Goal: Information Seeking & Learning: Learn about a topic

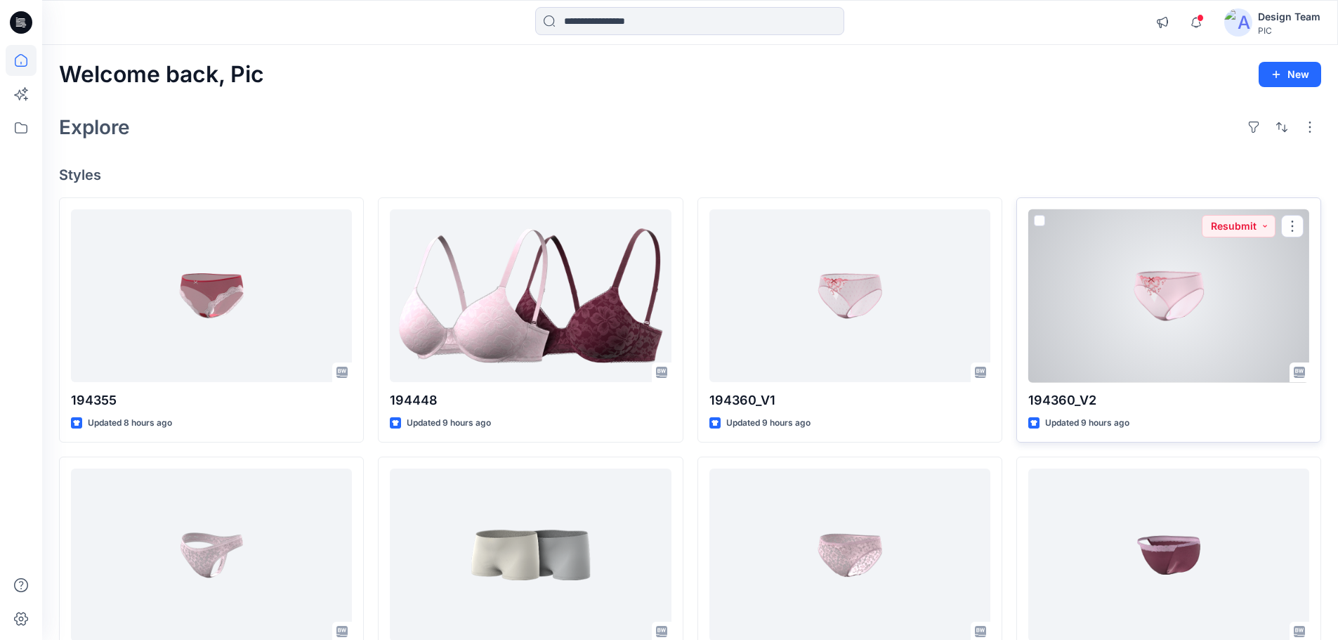
click at [1137, 328] on div at bounding box center [1168, 295] width 281 height 173
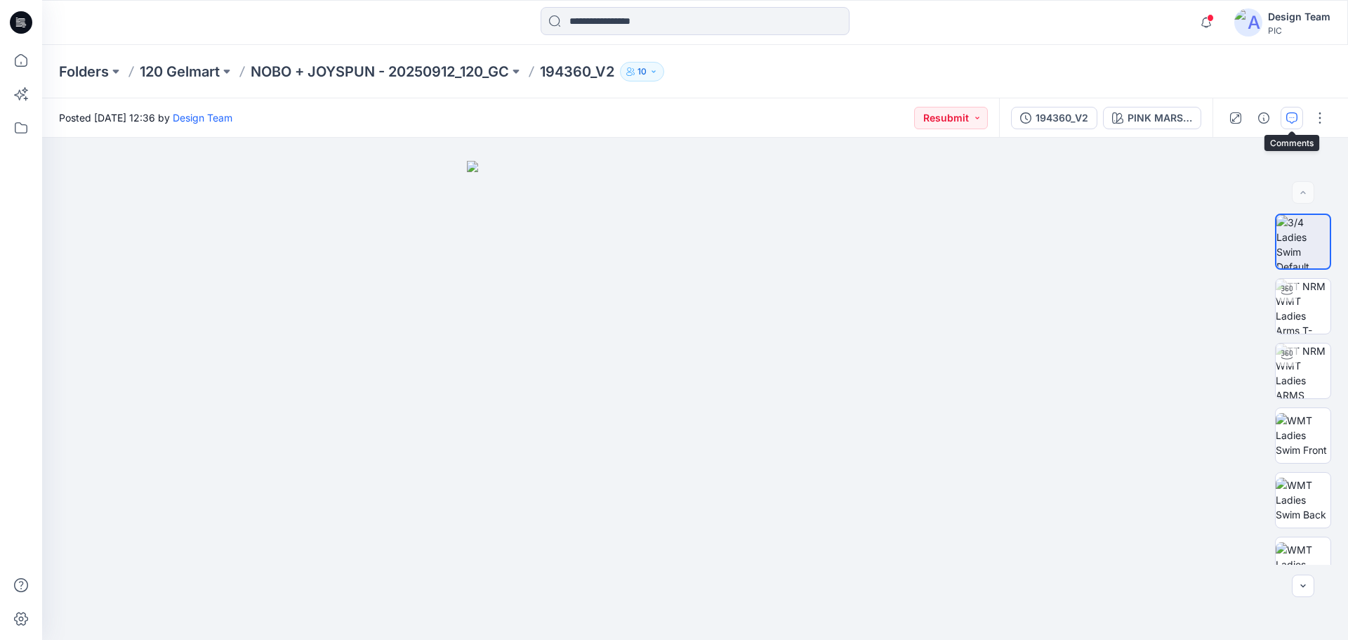
click at [1290, 122] on icon "button" at bounding box center [1291, 117] width 11 height 11
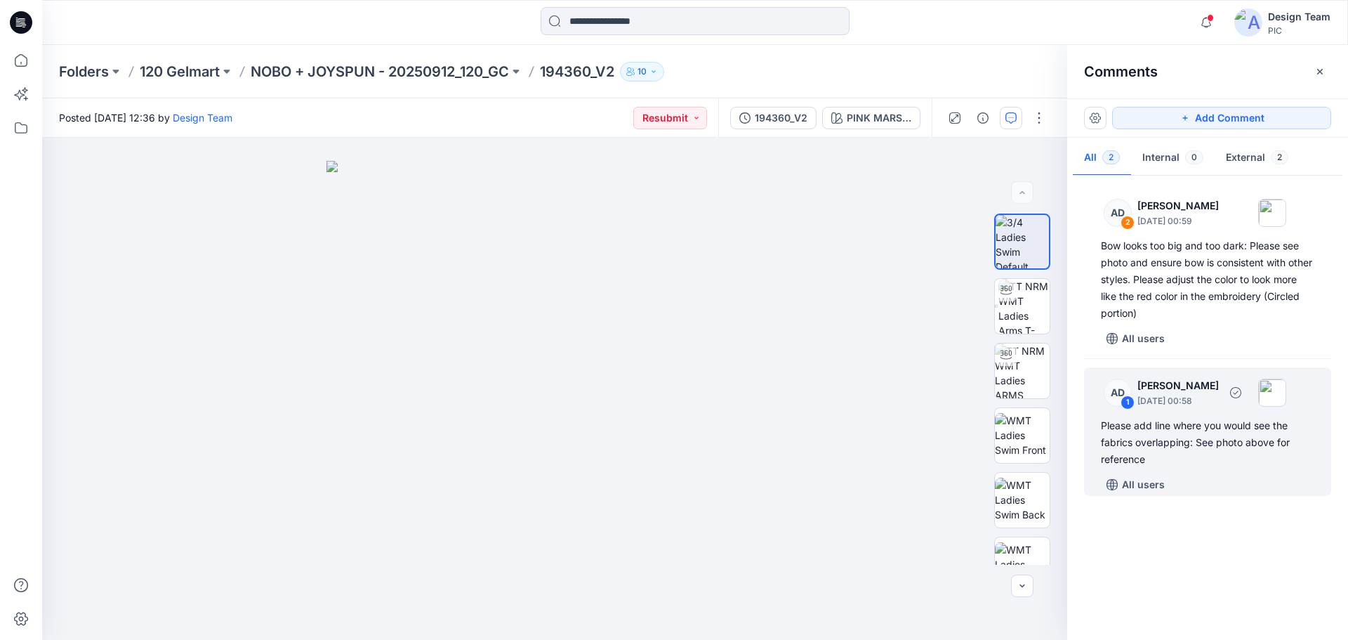
click at [1161, 449] on div "Please add line where you would see the fabrics overlapping: See photo above fo…" at bounding box center [1207, 442] width 213 height 51
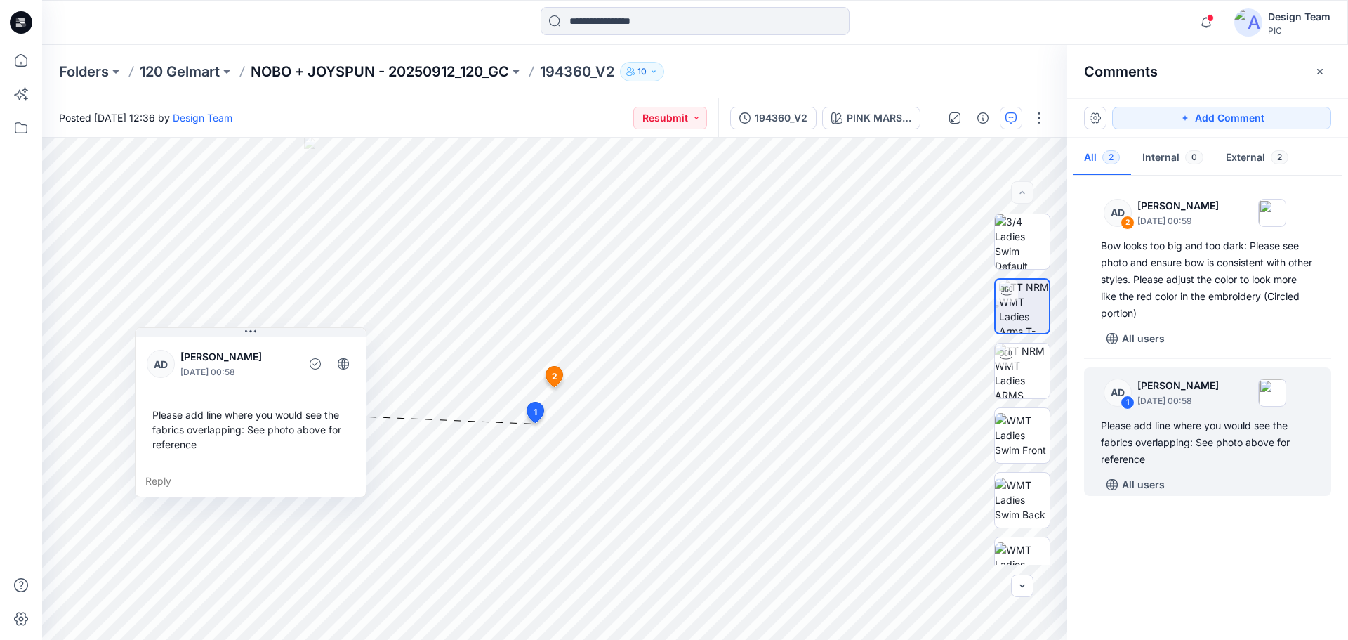
click at [435, 73] on p "NOBO + JOYSPUN - 20250912_120_GC" at bounding box center [380, 72] width 258 height 20
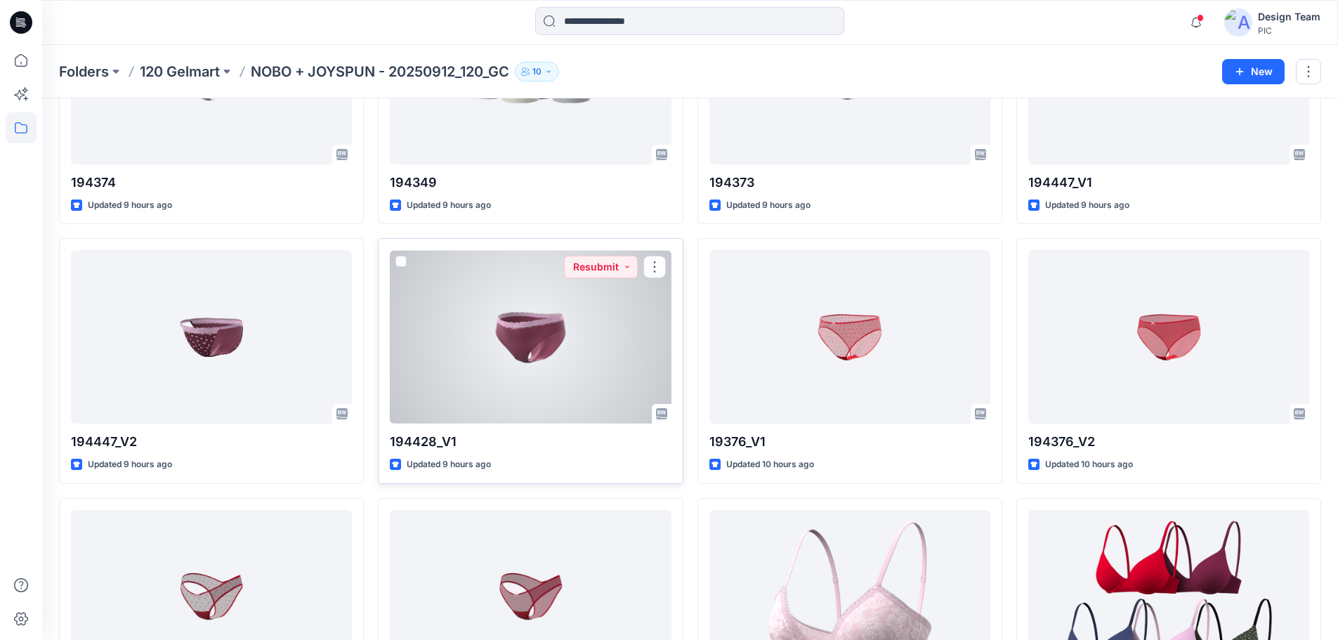
scroll to position [560, 0]
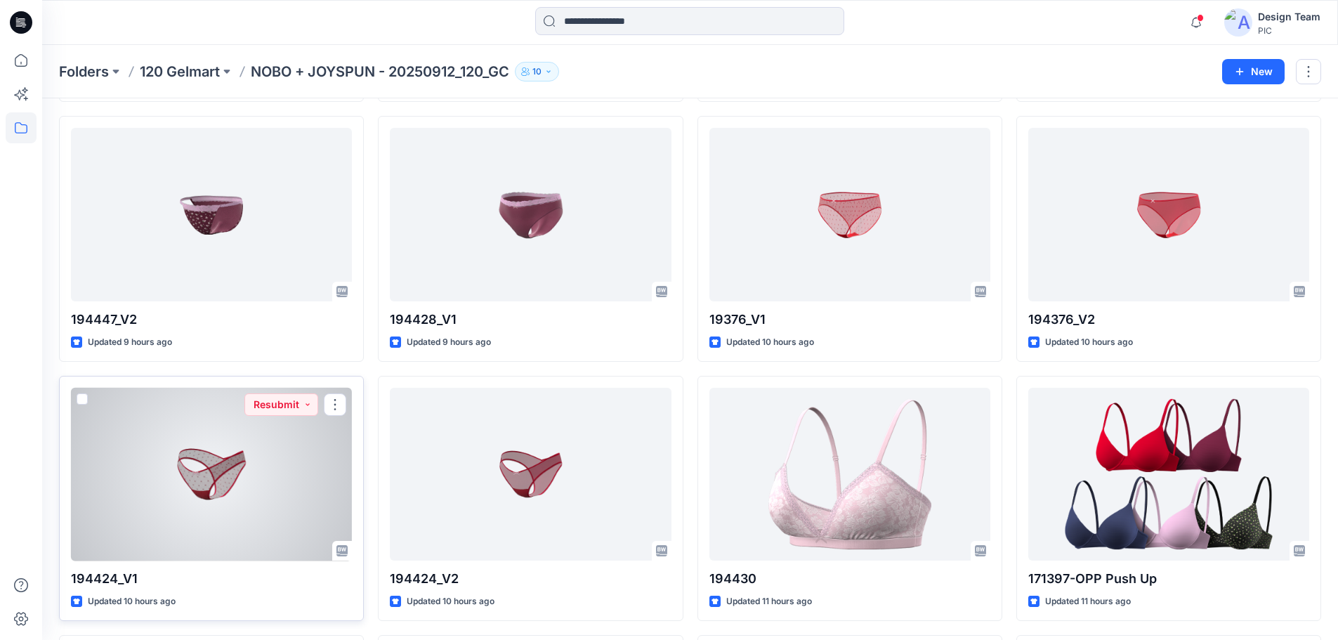
click at [235, 472] on div at bounding box center [211, 474] width 281 height 173
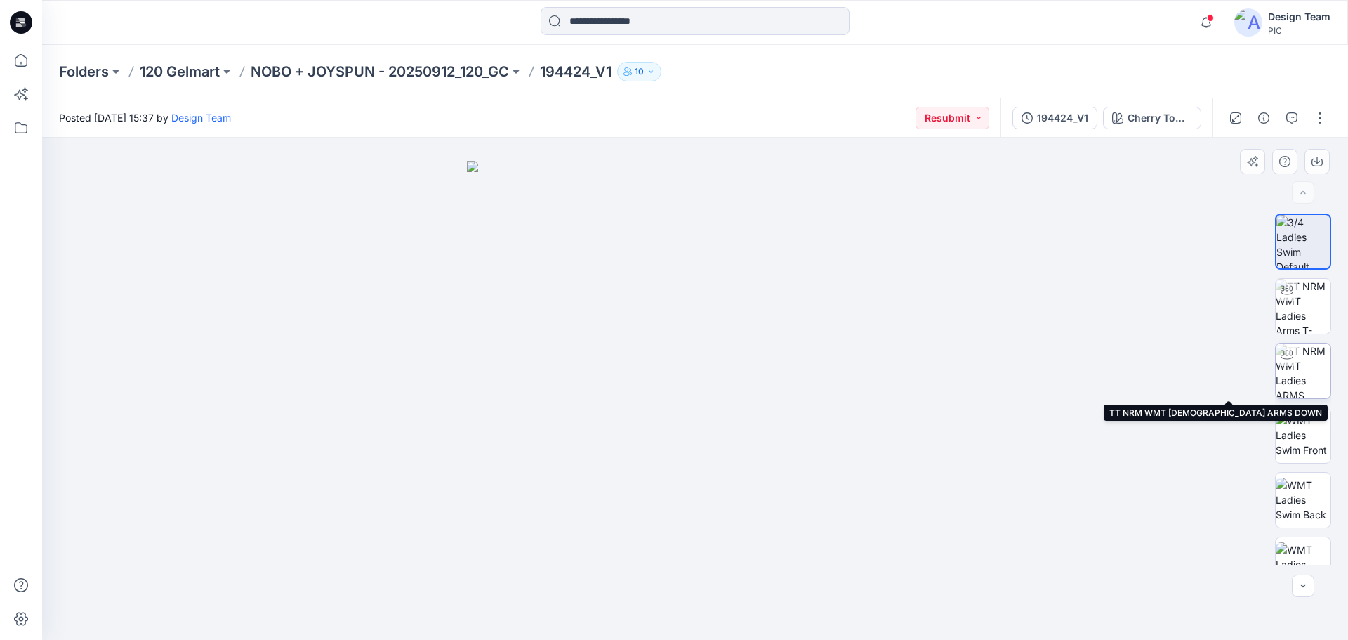
click at [1301, 351] on img at bounding box center [1303, 370] width 55 height 55
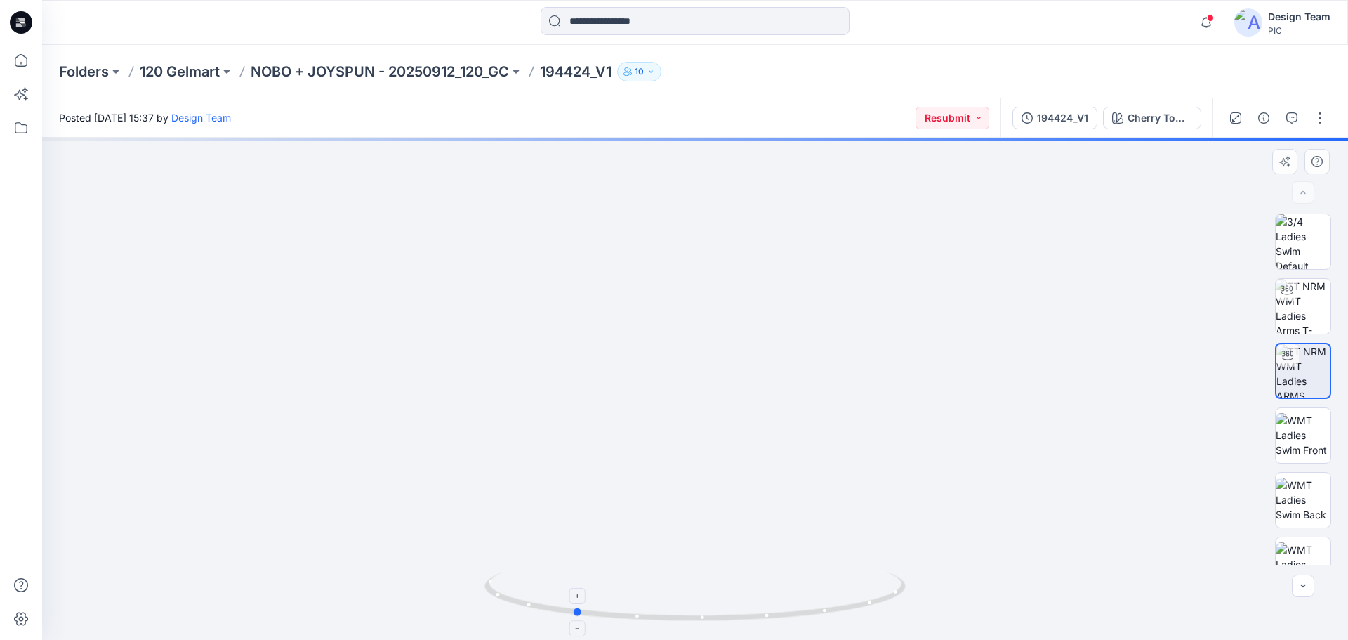
drag, startPoint x: 904, startPoint y: 597, endPoint x: 782, endPoint y: 604, distance: 121.7
click at [782, 604] on icon at bounding box center [696, 598] width 425 height 53
click at [1295, 432] on img at bounding box center [1303, 435] width 55 height 44
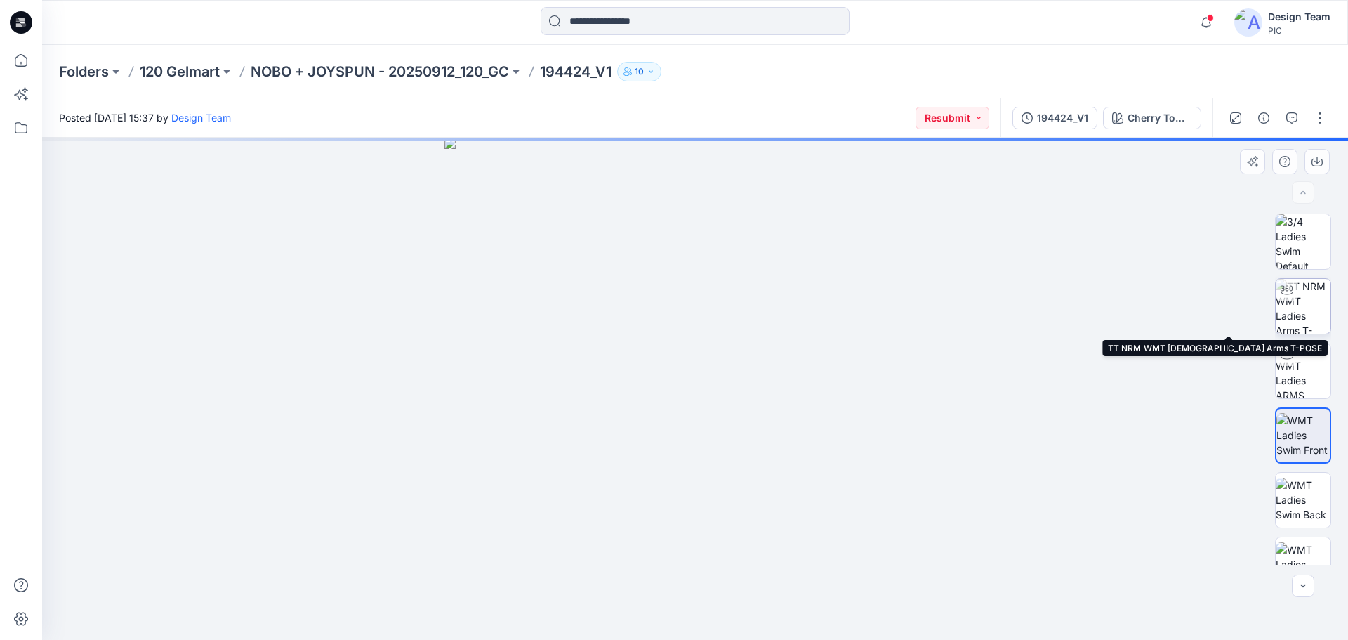
click at [1306, 301] on img at bounding box center [1303, 306] width 55 height 55
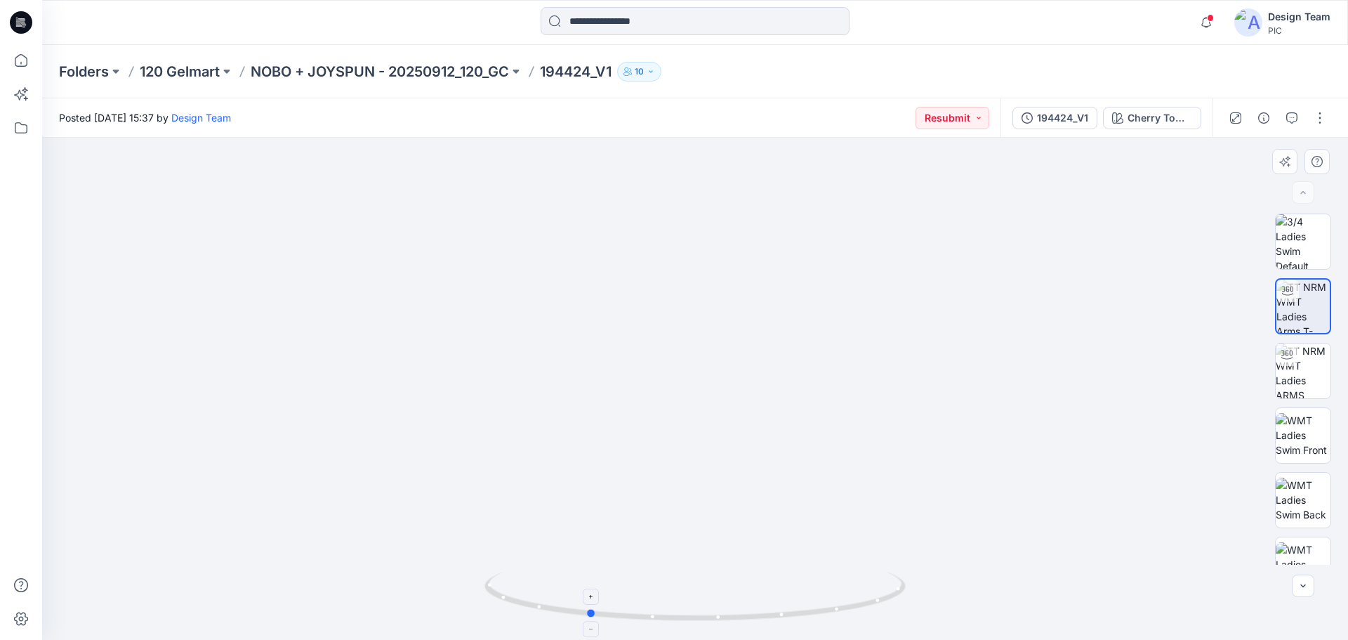
drag, startPoint x: 865, startPoint y: 603, endPoint x: 758, endPoint y: 612, distance: 107.8
drag, startPoint x: 761, startPoint y: 616, endPoint x: 965, endPoint y: 645, distance: 206.2
click at [965, 639] on html "Notifications Alex Degner changed the status of 194355 to Resubmit ` View Style…" at bounding box center [674, 320] width 1348 height 640
click at [430, 64] on p "NOBO + JOYSPUN - 20250912_120_GC" at bounding box center [380, 72] width 258 height 20
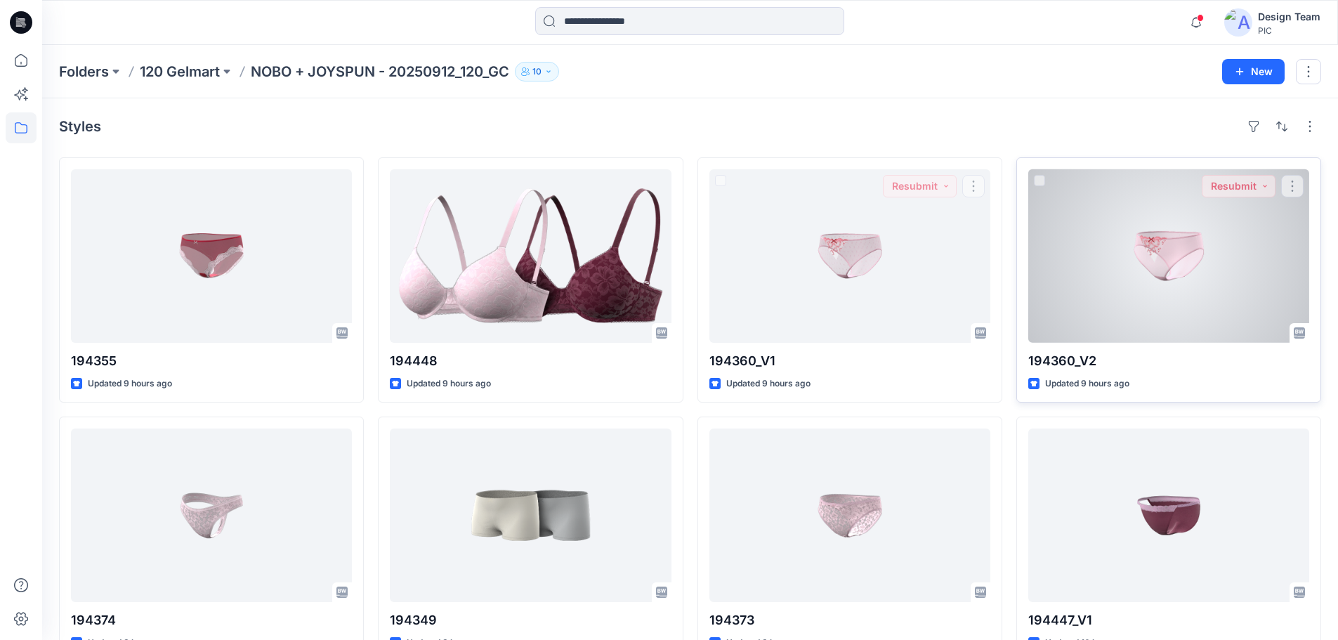
click at [1151, 281] on div at bounding box center [1168, 255] width 281 height 173
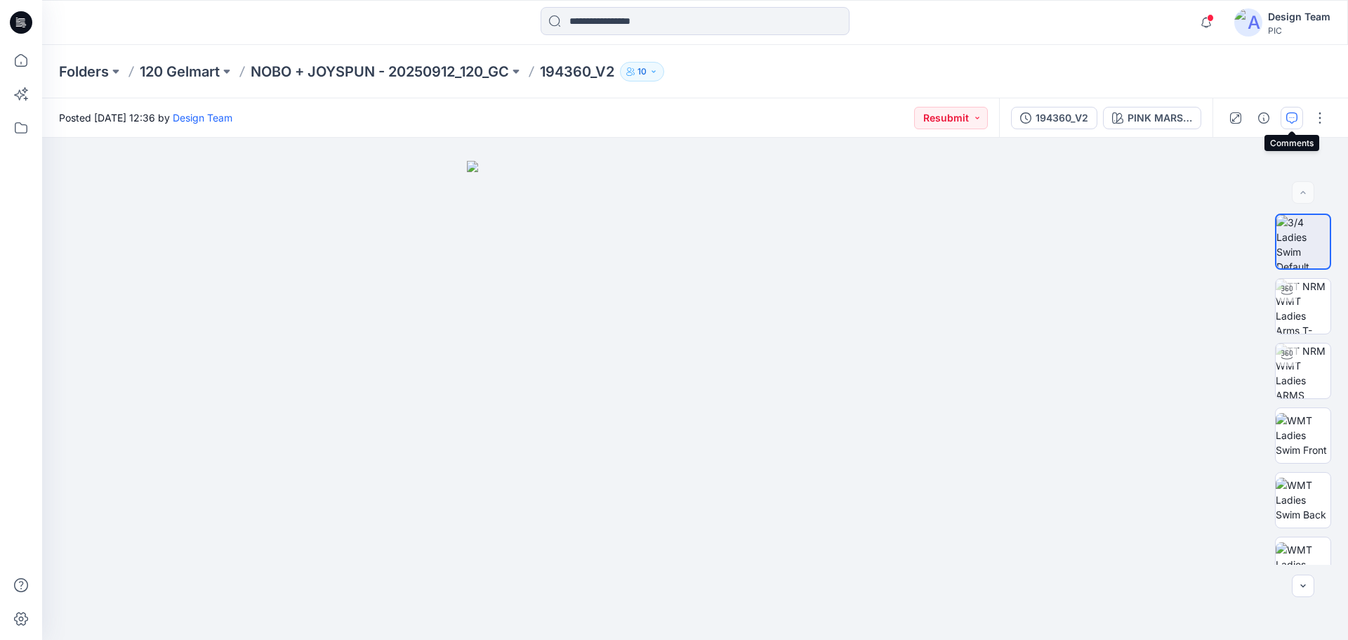
click at [1298, 123] on button "button" at bounding box center [1292, 118] width 22 height 22
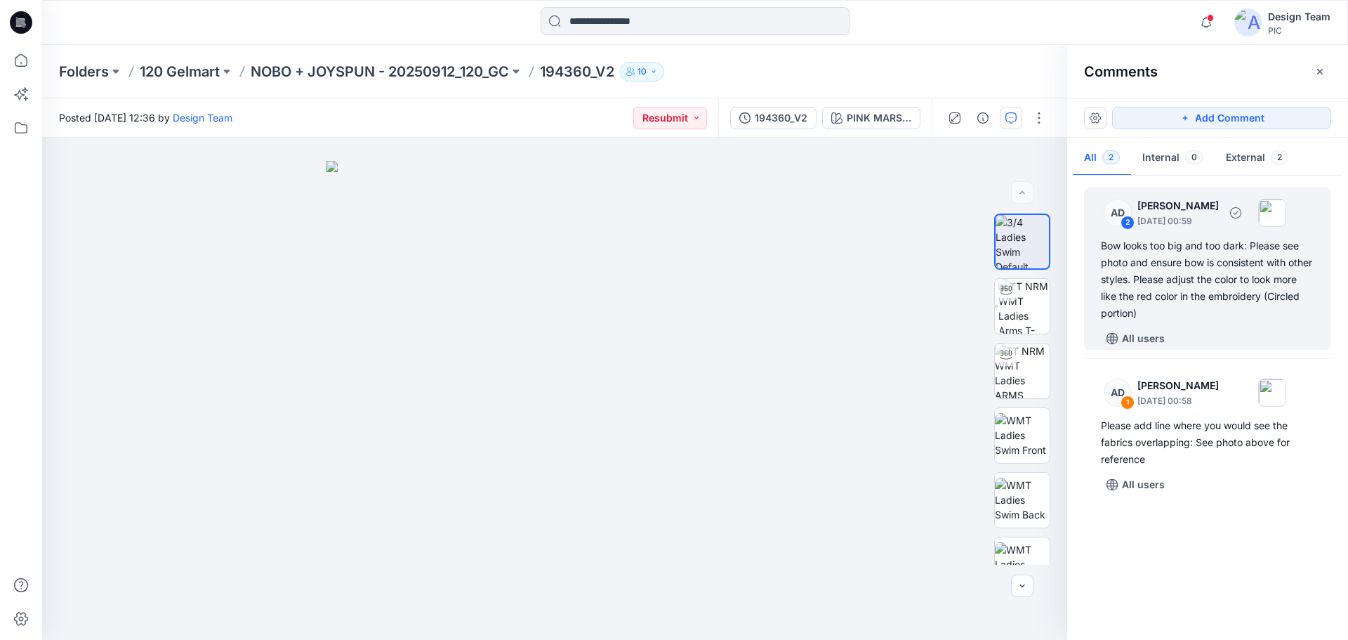
click at [1203, 268] on div "Bow looks too big and too dark: Please see photo and ensure bow is consistent w…" at bounding box center [1207, 279] width 213 height 84
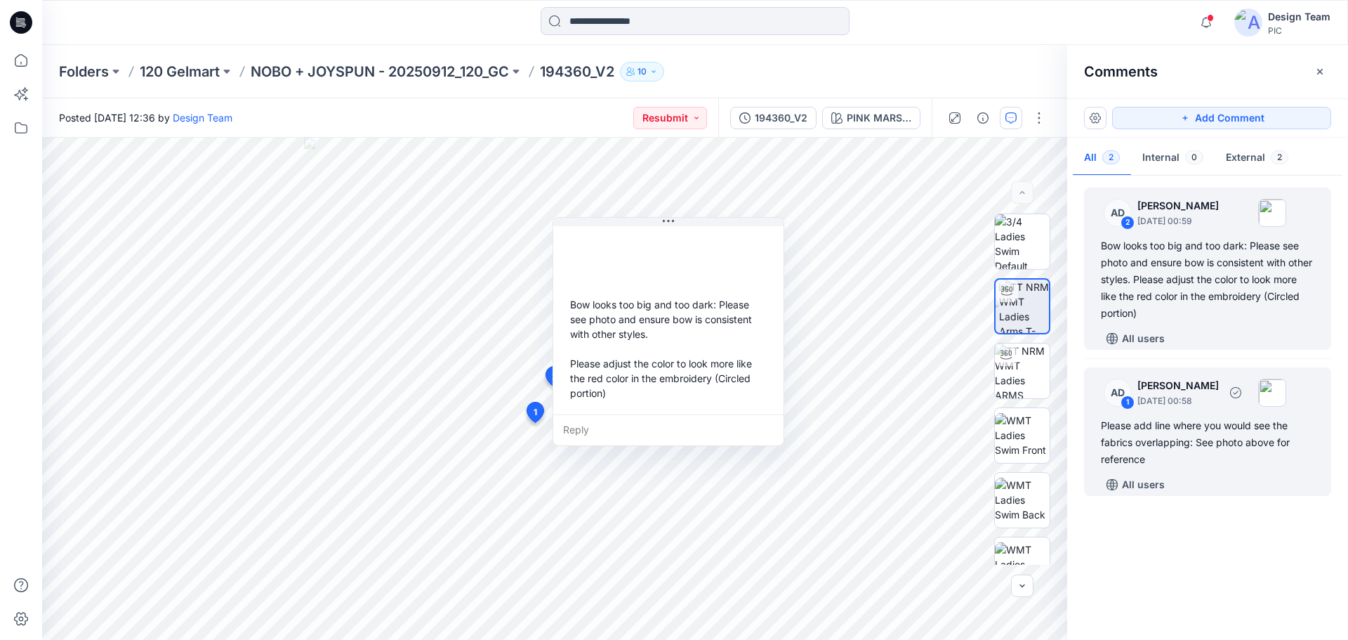
click at [1218, 433] on div "Please add line where you would see the fabrics overlapping: See photo above fo…" at bounding box center [1207, 442] width 213 height 51
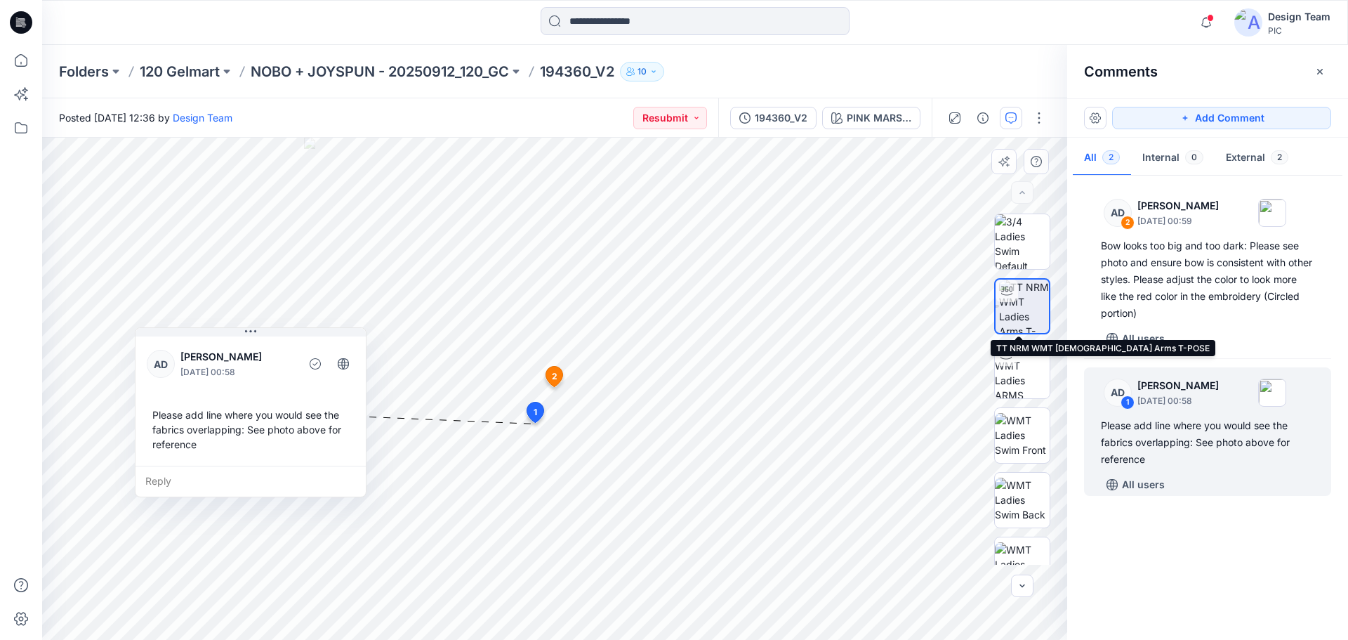
click at [1024, 308] on img at bounding box center [1024, 305] width 50 height 53
click at [1019, 308] on img at bounding box center [1024, 305] width 50 height 53
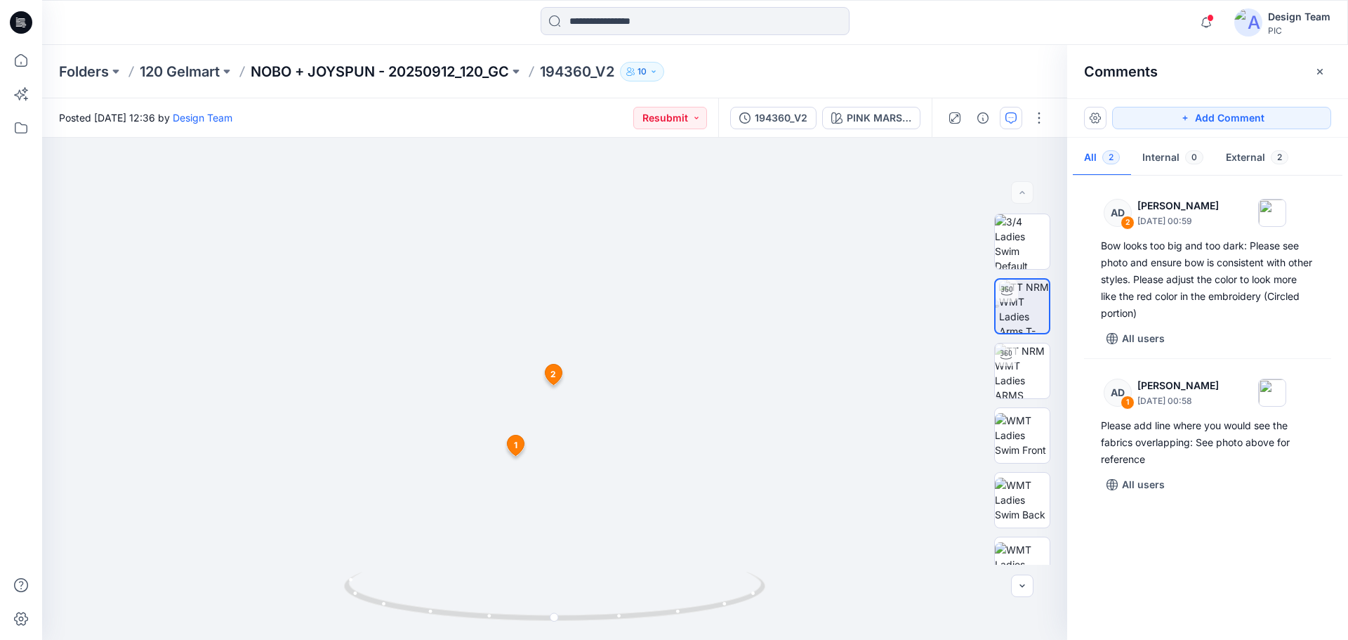
click at [395, 67] on p "NOBO + JOYSPUN - 20250912_120_GC" at bounding box center [380, 72] width 258 height 20
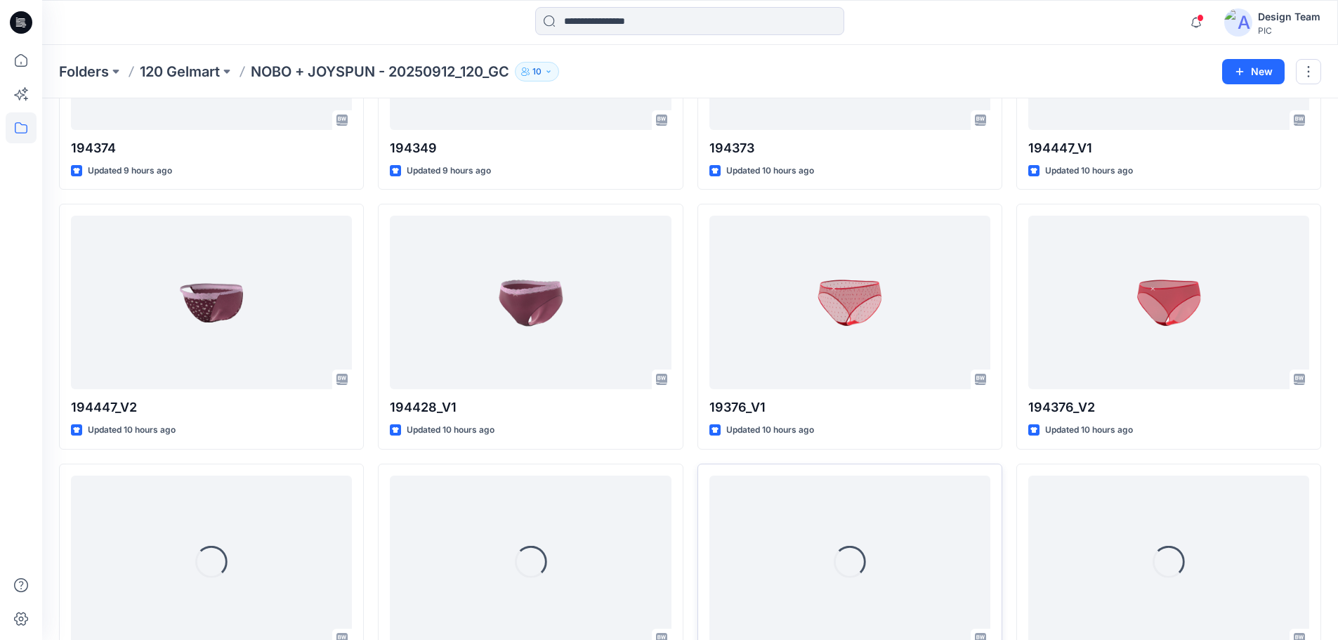
scroll to position [630, 0]
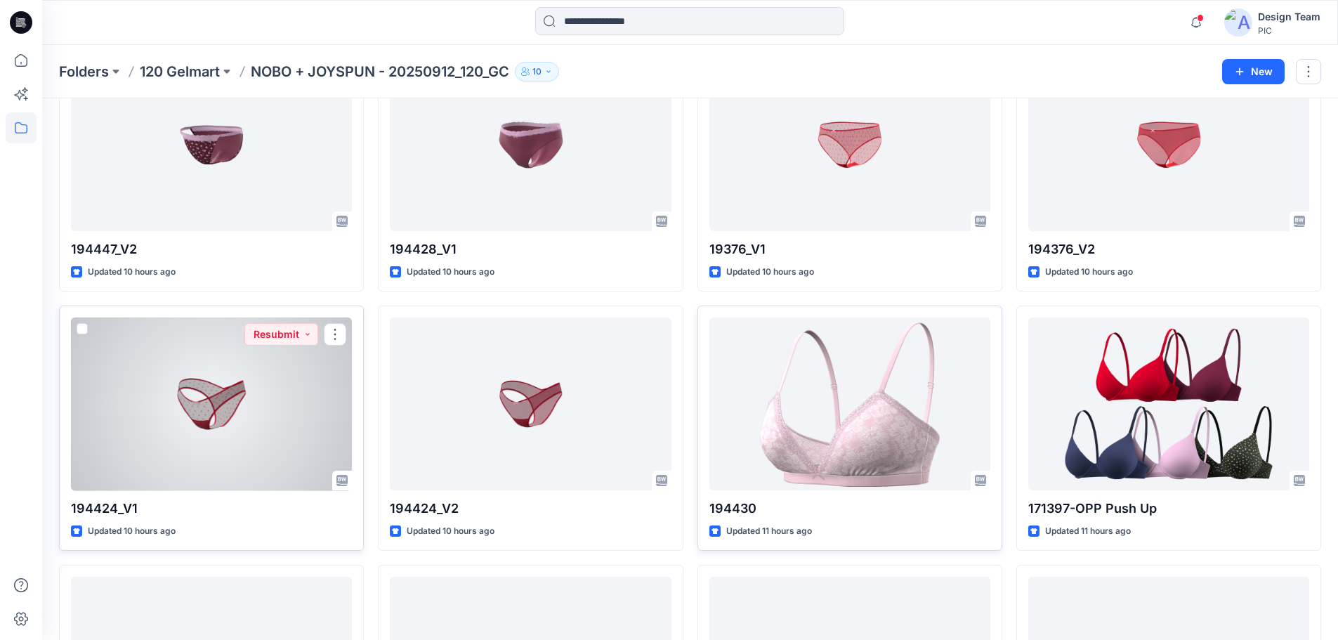
click at [256, 401] on div at bounding box center [211, 403] width 281 height 173
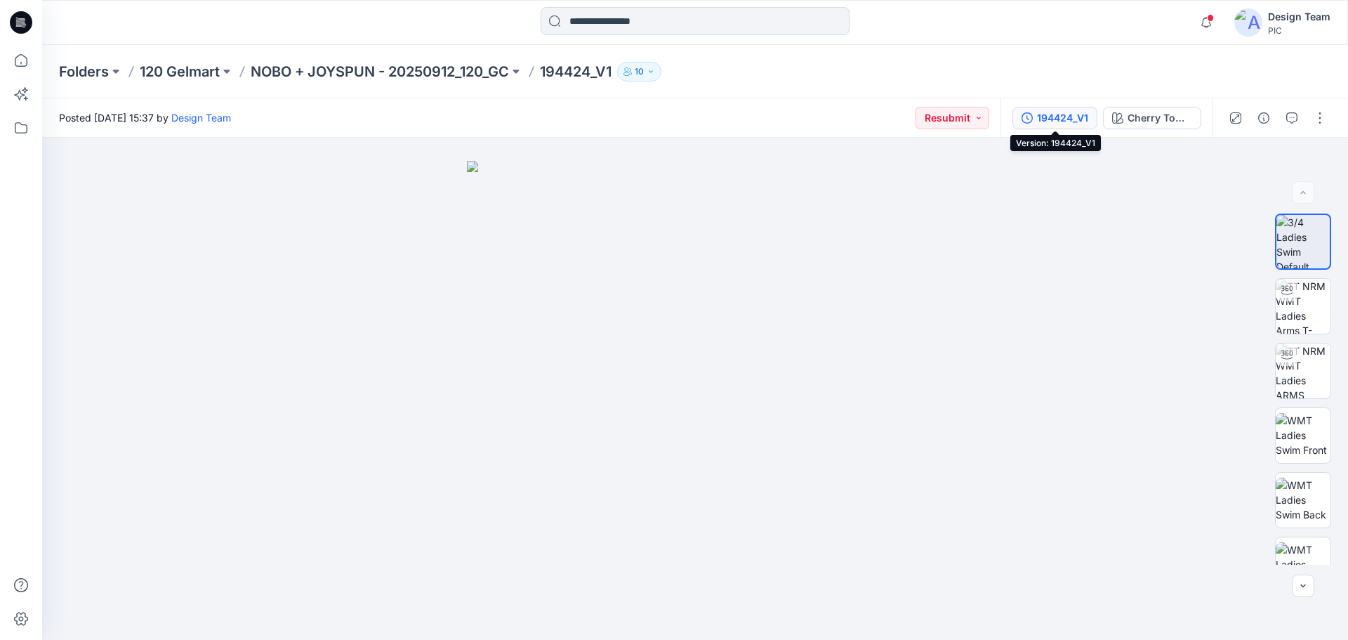
click at [1055, 111] on div "194424_V1" at bounding box center [1062, 117] width 51 height 15
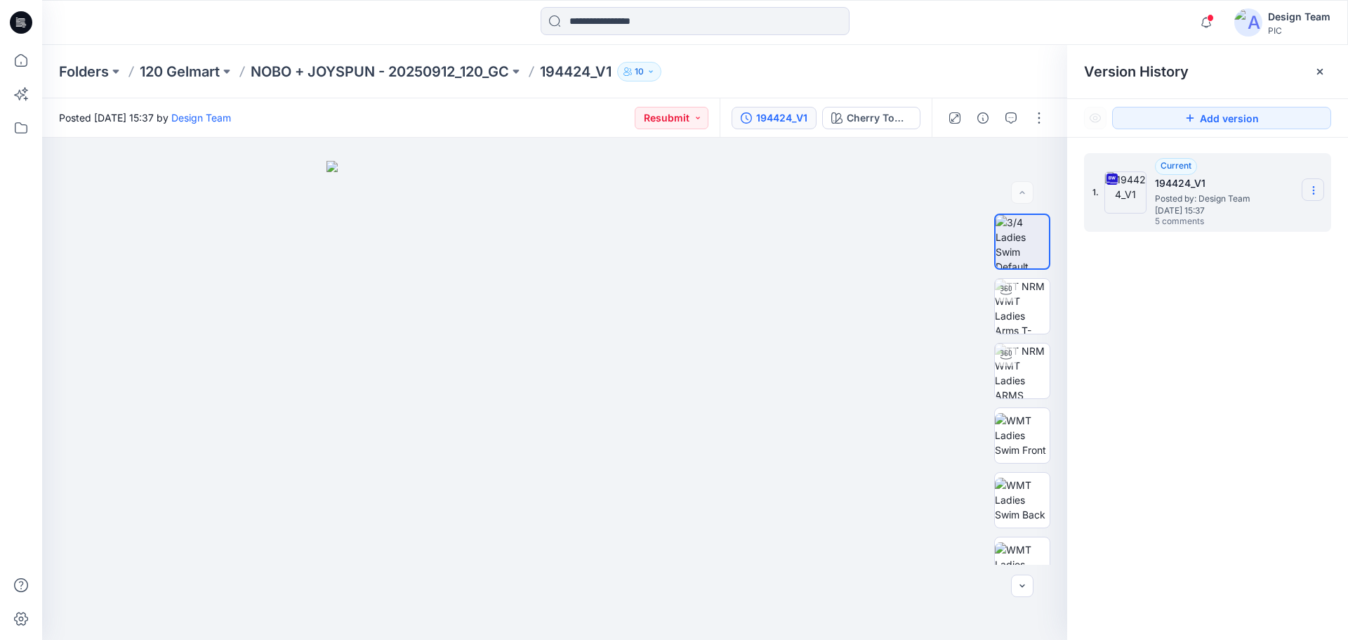
click at [1319, 191] on section at bounding box center [1313, 189] width 22 height 22
click at [1218, 220] on span "Download Source BW File" at bounding box center [1243, 217] width 118 height 17
click at [1010, 114] on icon "button" at bounding box center [1010, 117] width 11 height 11
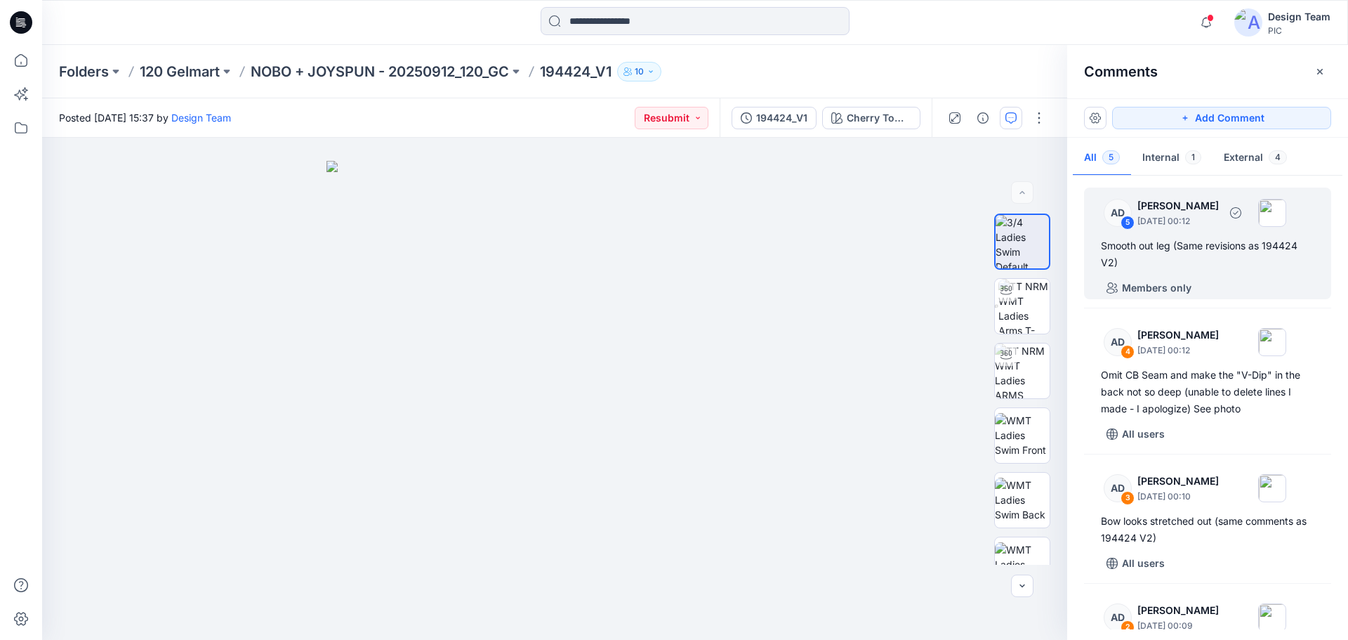
click at [1218, 255] on div "Smooth out leg (Same revisions as 194424 V2)" at bounding box center [1207, 254] width 213 height 34
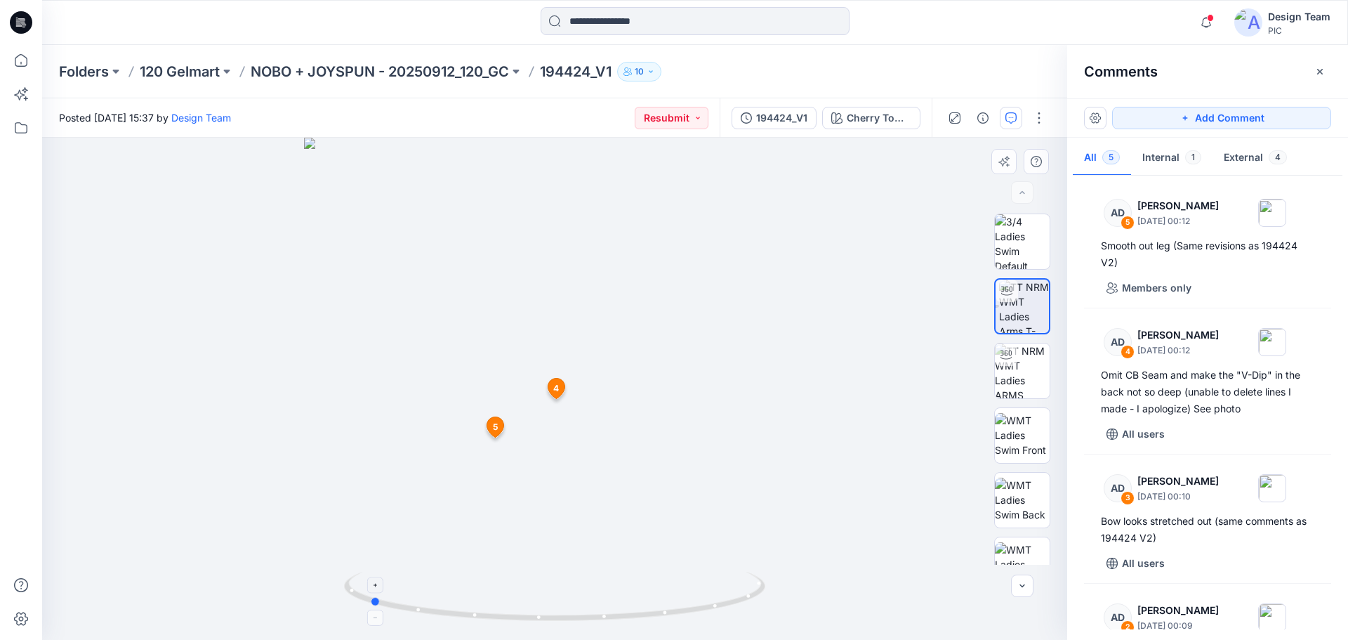
drag, startPoint x: 691, startPoint y: 612, endPoint x: 532, endPoint y: 619, distance: 159.6
click at [532, 619] on icon at bounding box center [556, 598] width 425 height 53
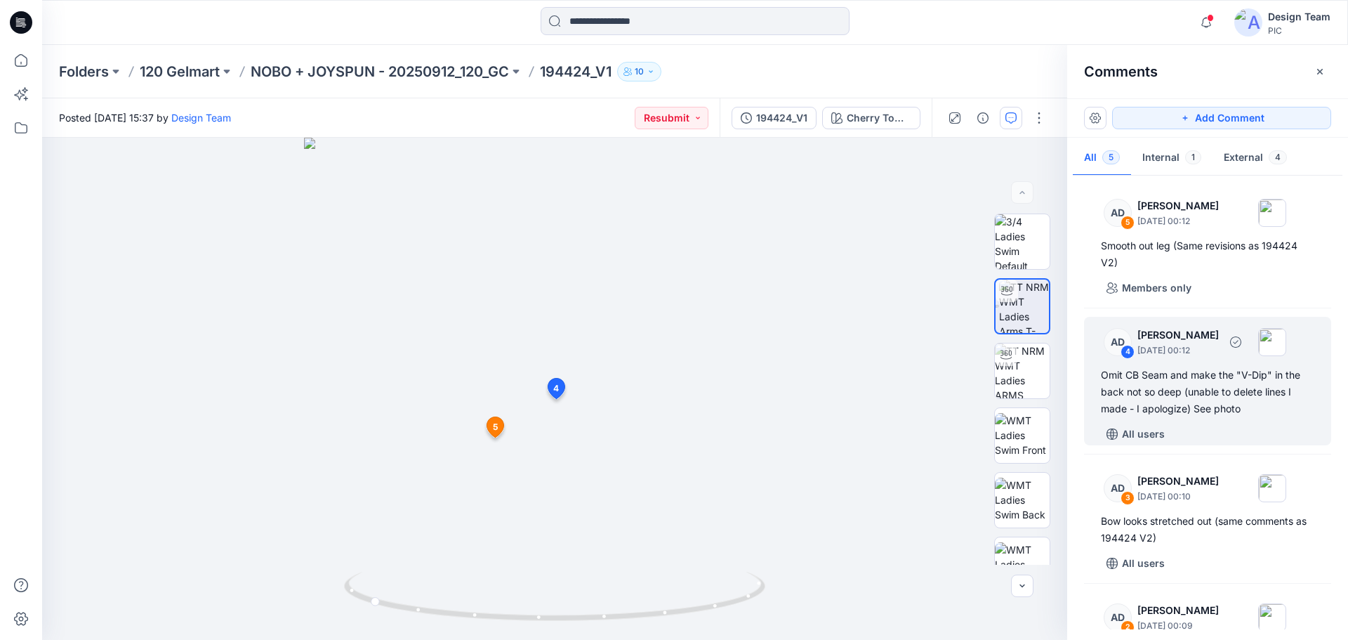
click at [1222, 410] on div "Omit CB Seam and make the "V-Dip" in the back not so deep (unable to delete lin…" at bounding box center [1207, 392] width 213 height 51
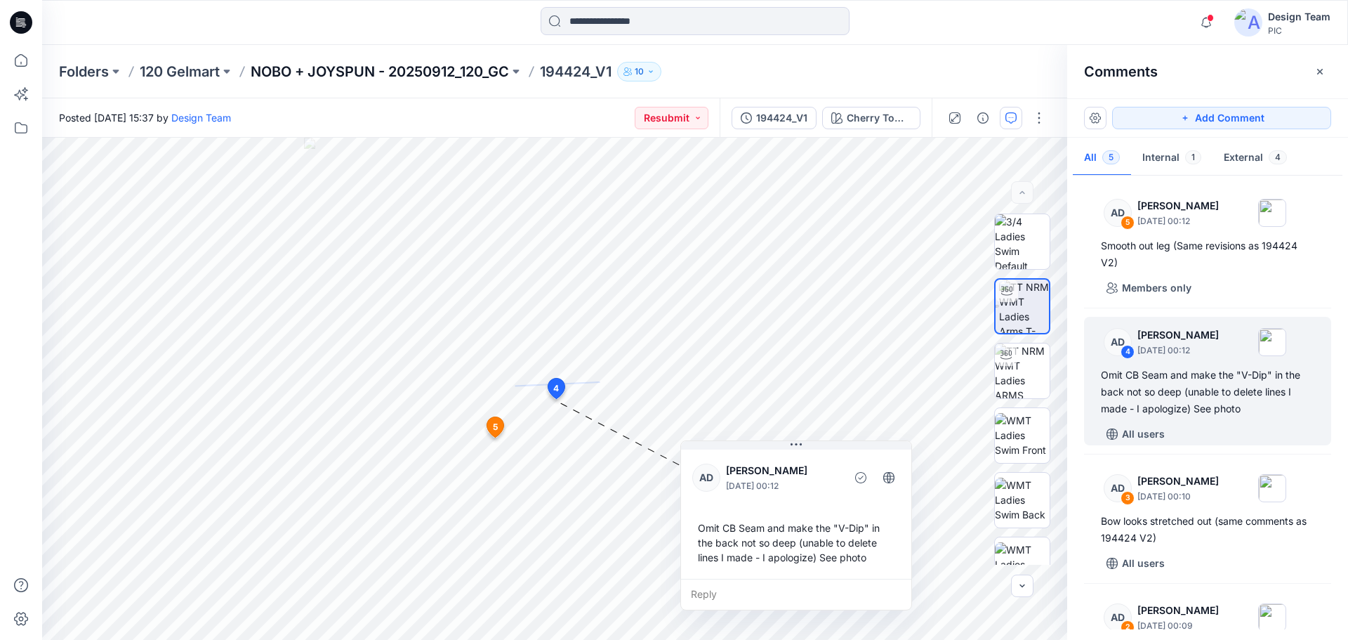
click at [374, 68] on p "NOBO + JOYSPUN - 20250912_120_GC" at bounding box center [380, 72] width 258 height 20
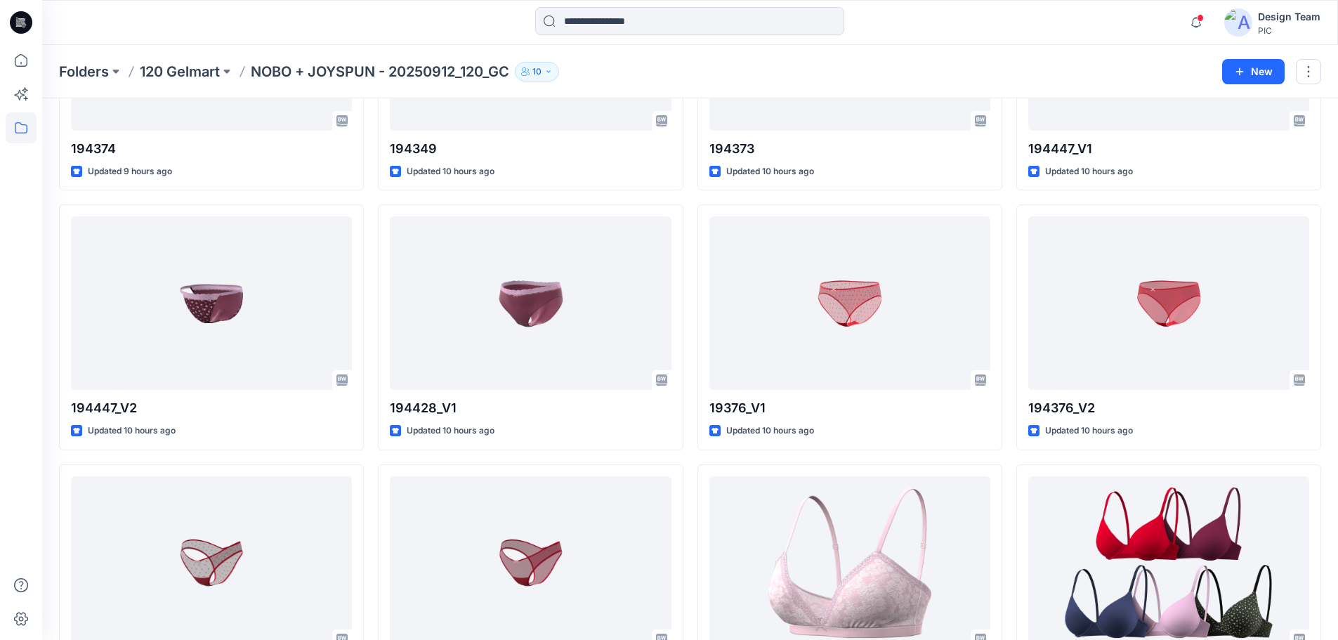
scroll to position [562, 0]
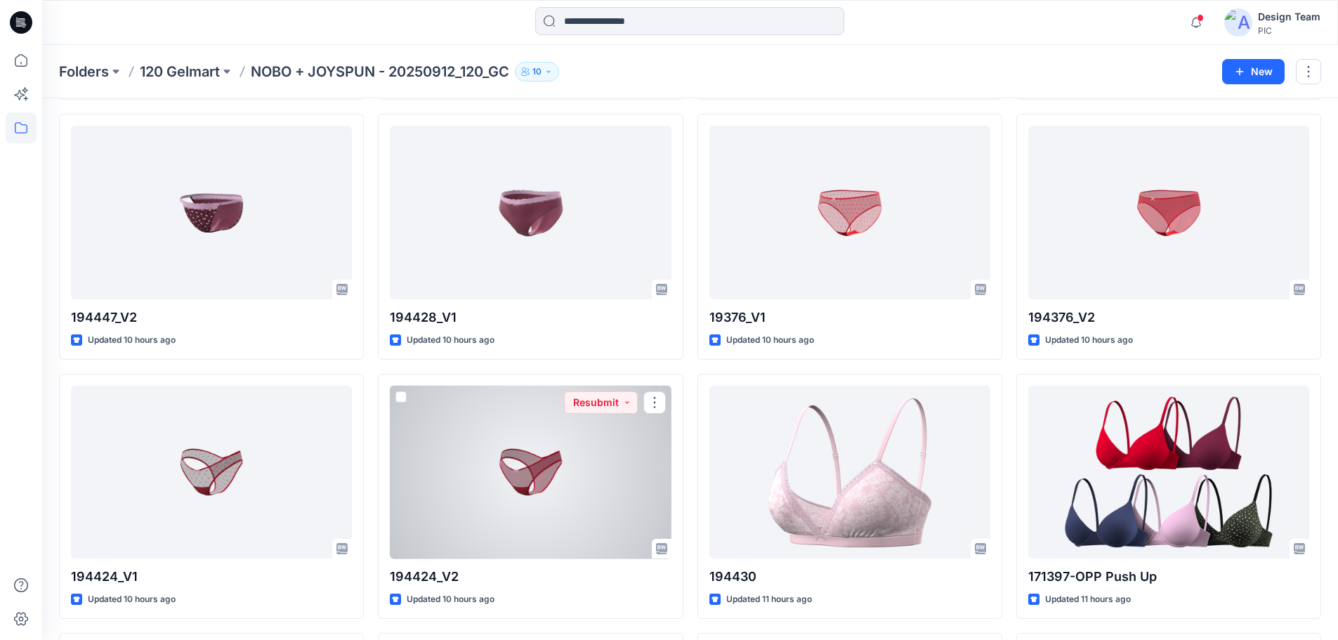
click at [532, 495] on div at bounding box center [530, 471] width 281 height 173
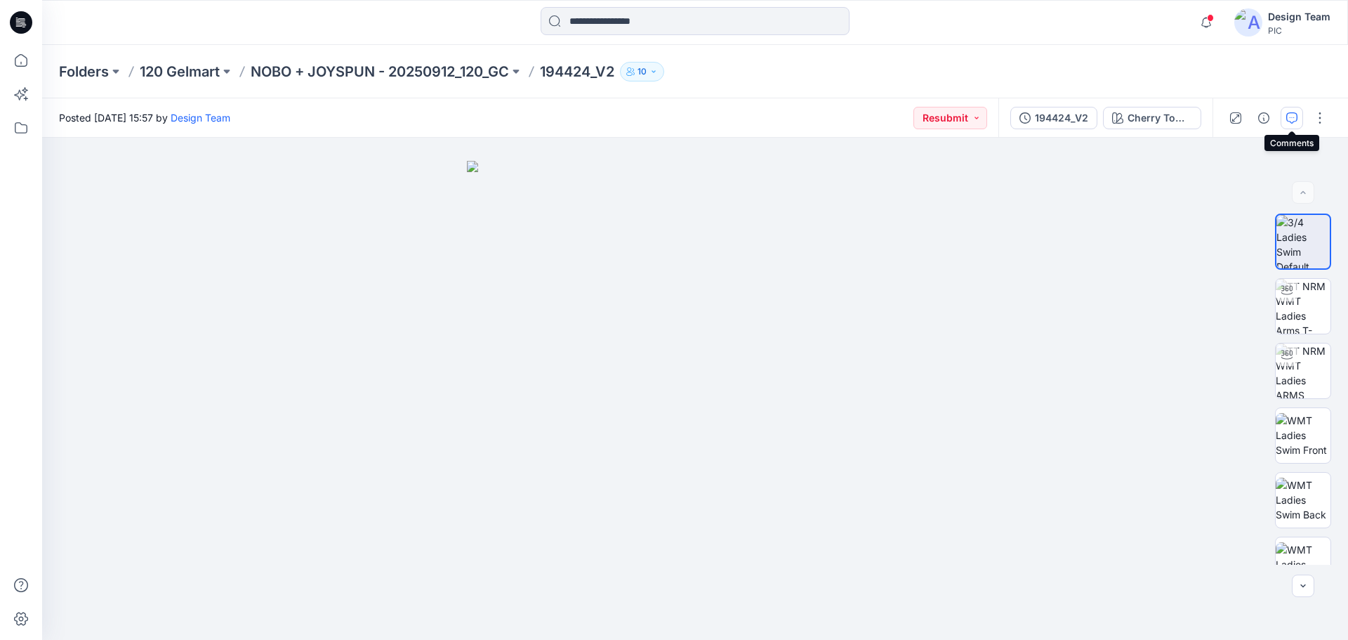
click at [1293, 114] on icon "button" at bounding box center [1291, 117] width 11 height 11
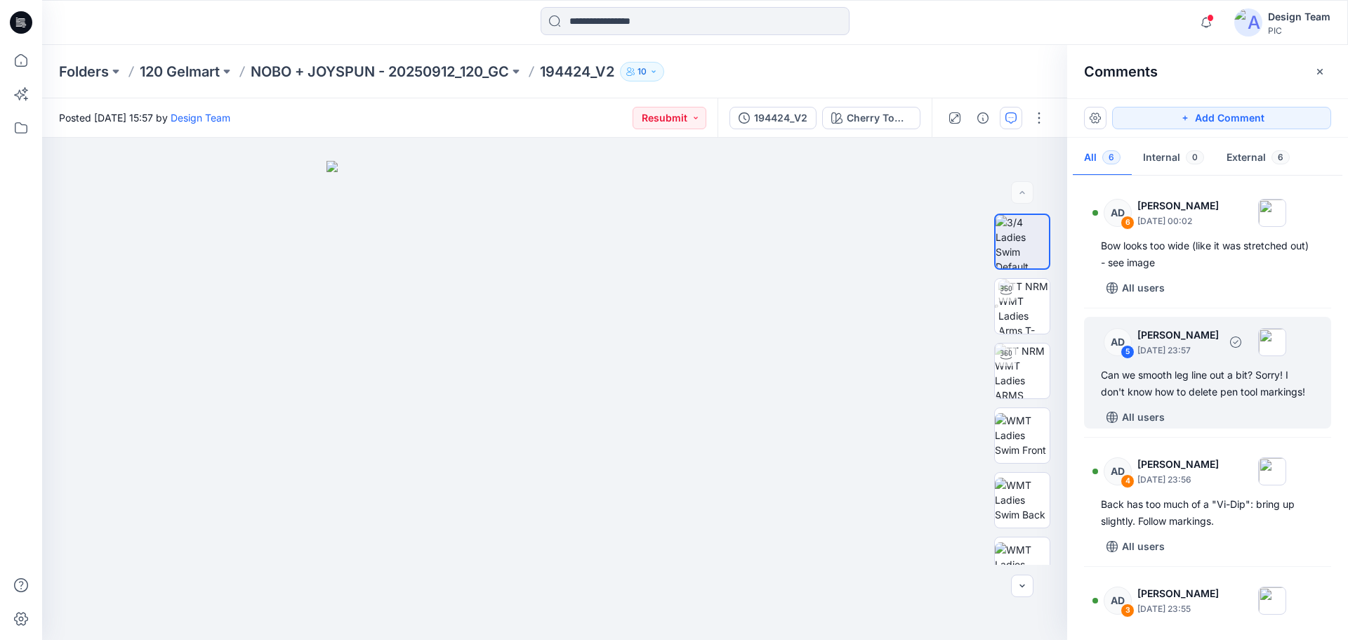
click at [1234, 399] on div "Can we smooth leg line out a bit? Sorry! I don't know how to delete pen tool ma…" at bounding box center [1207, 384] width 213 height 34
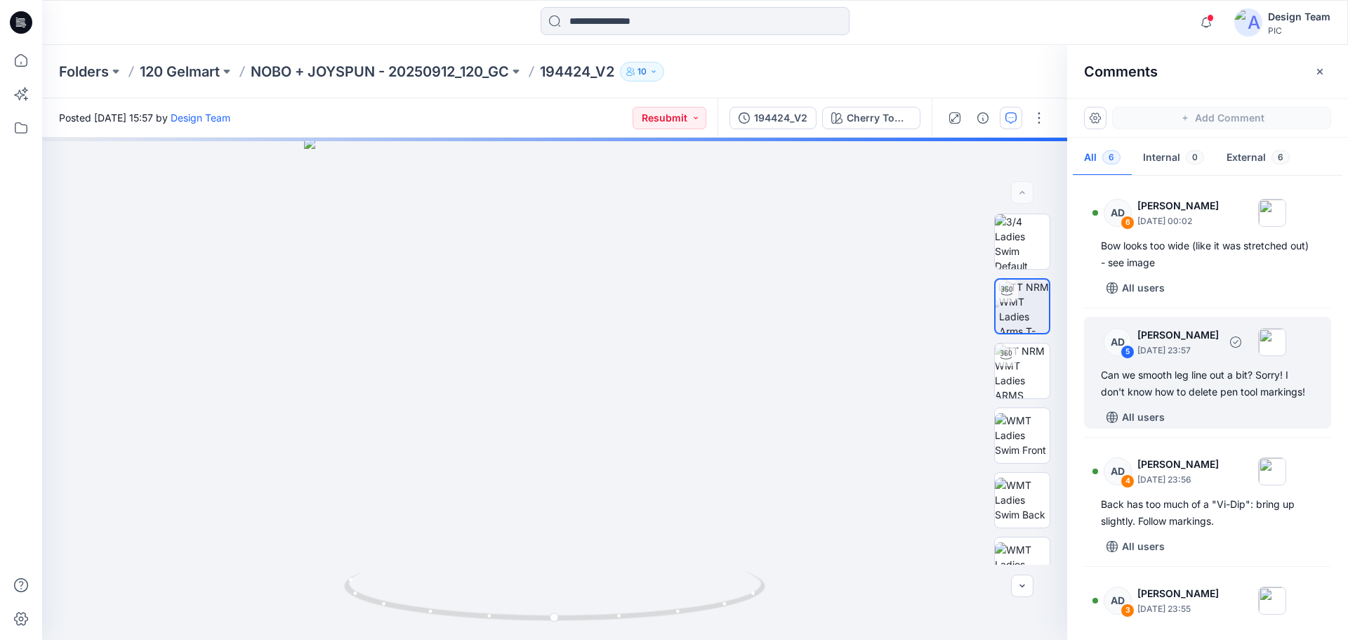
drag, startPoint x: 1232, startPoint y: 395, endPoint x: 1260, endPoint y: 400, distance: 28.5
click at [1260, 400] on div "Can we smooth leg line out a bit? Sorry! I don't know how to delete pen tool ma…" at bounding box center [1207, 384] width 213 height 34
click at [1226, 390] on div "Can we smooth leg line out a bit? Sorry! I don't know how to delete pen tool ma…" at bounding box center [1207, 384] width 213 height 34
click at [1127, 349] on div "5" at bounding box center [1128, 352] width 14 height 14
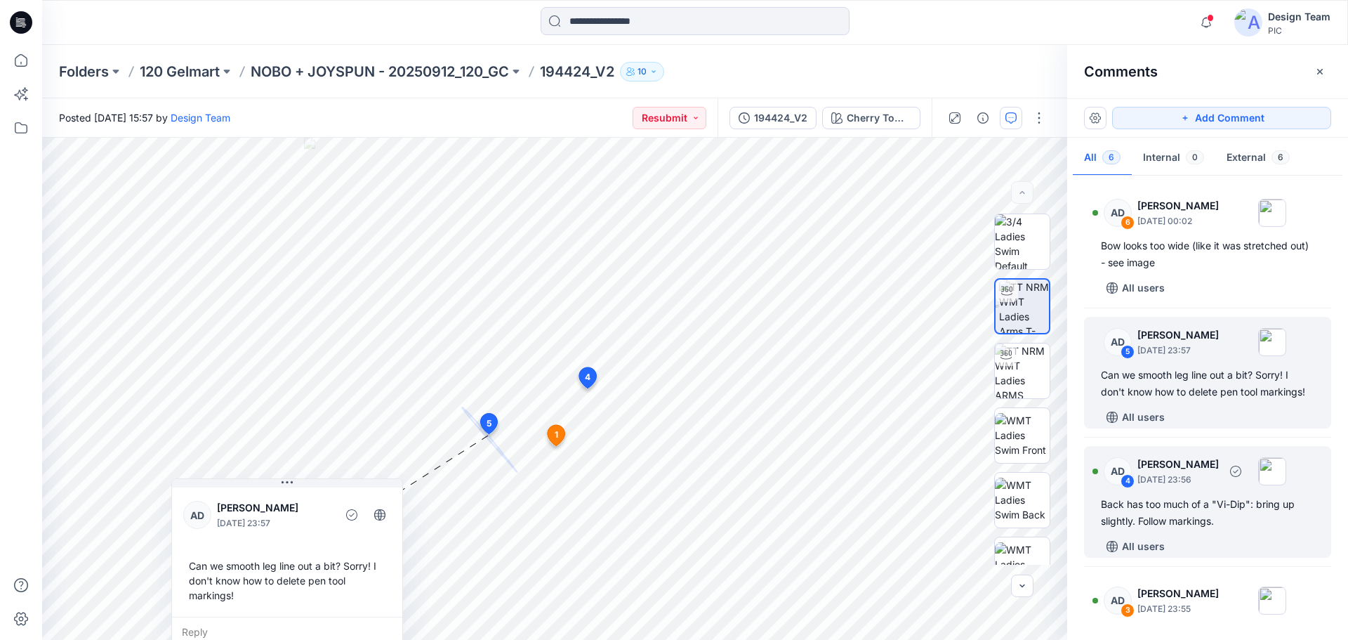
click at [1194, 515] on div "Back has too much of a "Vi-Dip": bring up slightly. Follow markings." at bounding box center [1207, 513] width 213 height 34
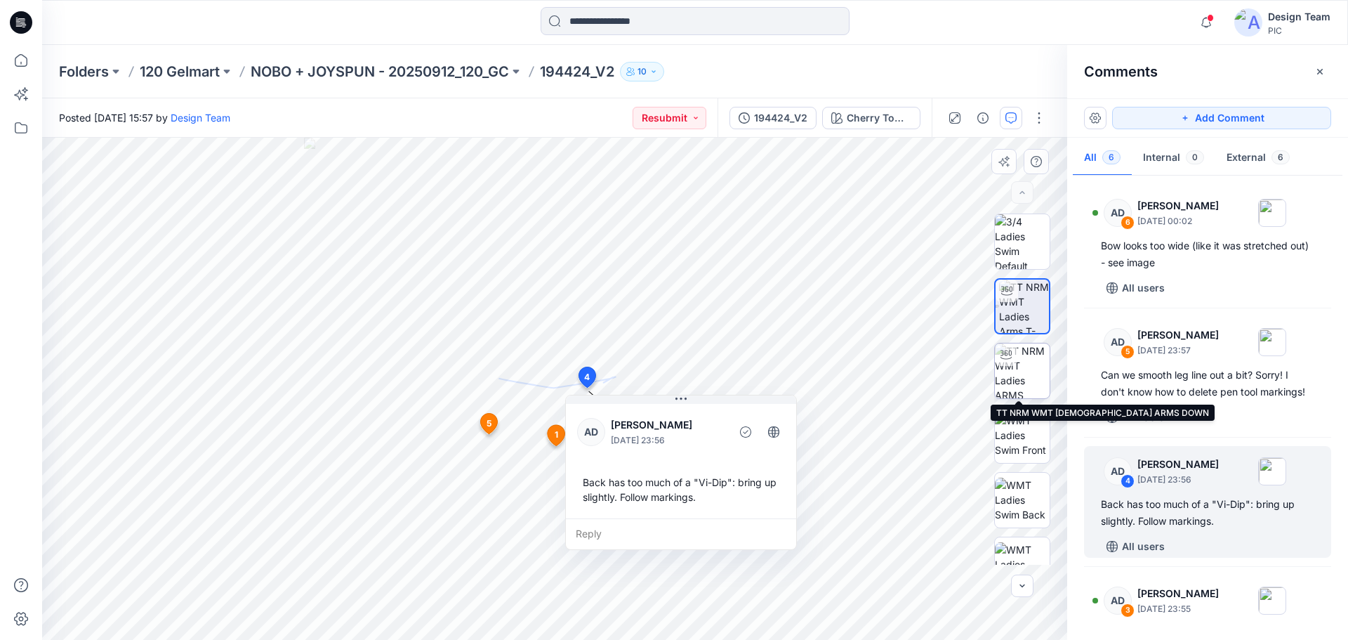
click at [1023, 383] on img at bounding box center [1022, 370] width 55 height 55
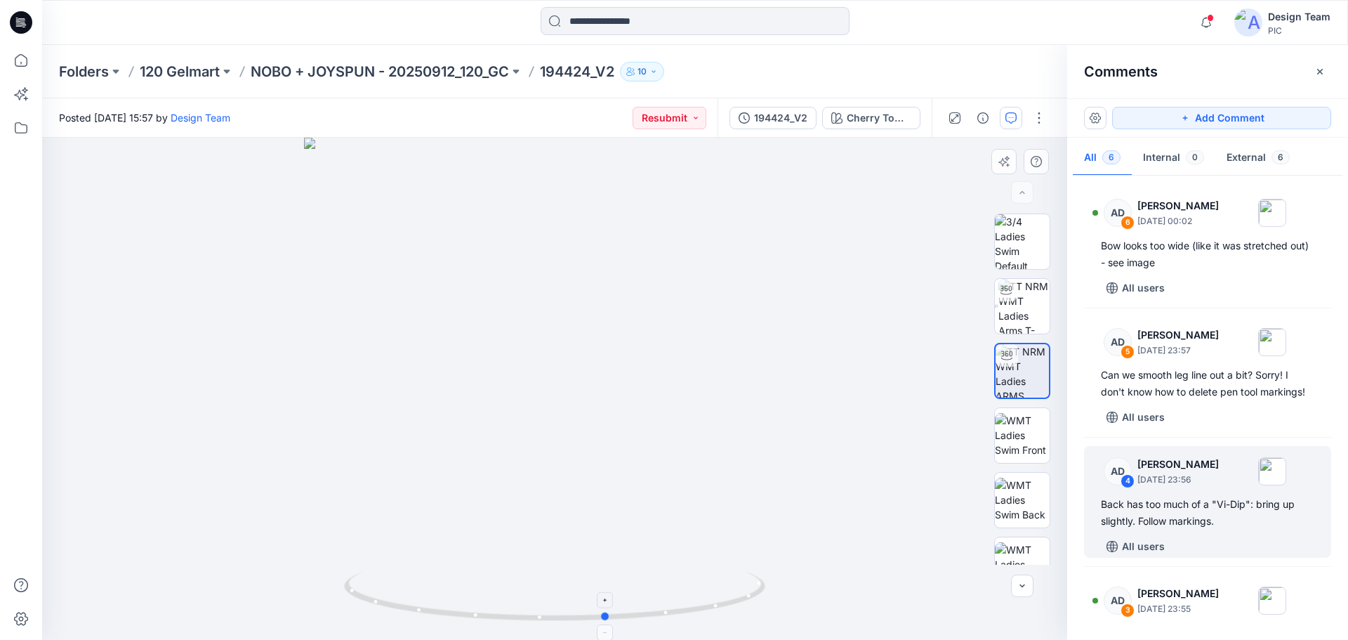
drag, startPoint x: 499, startPoint y: 616, endPoint x: 551, endPoint y: 607, distance: 53.6
click at [551, 607] on icon at bounding box center [556, 598] width 425 height 53
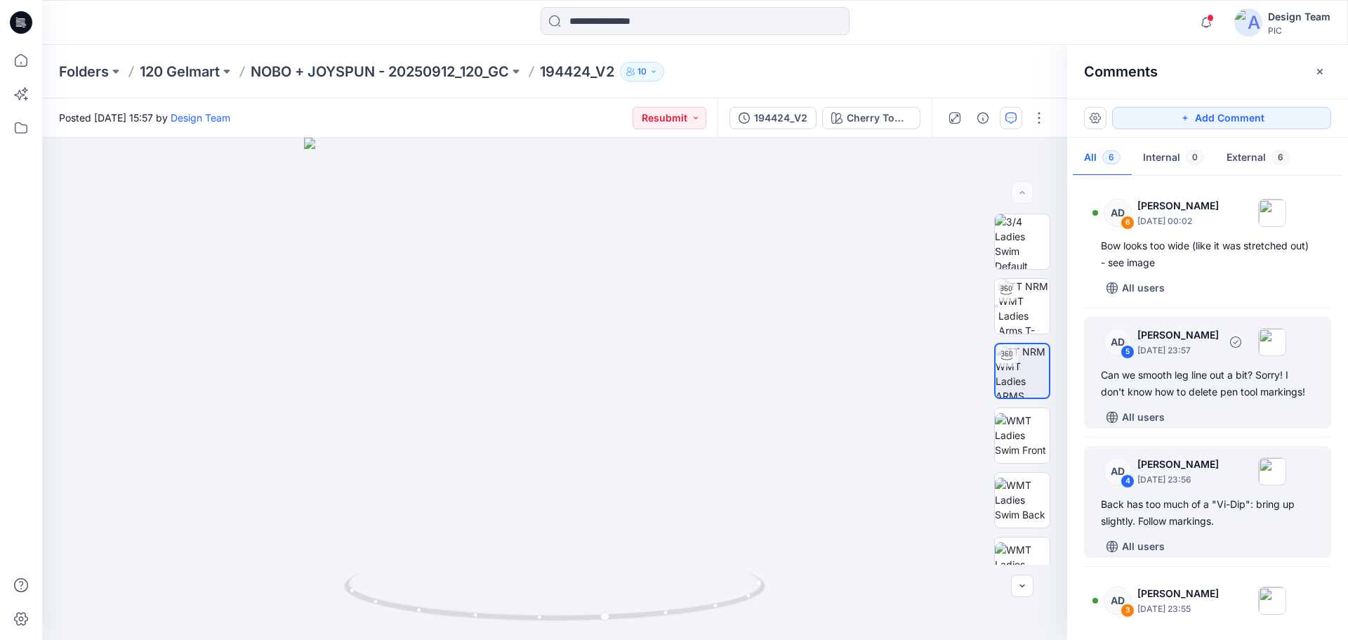
click at [1211, 386] on div "Can we smooth leg line out a bit? Sorry! I don't know how to delete pen tool ma…" at bounding box center [1207, 384] width 213 height 34
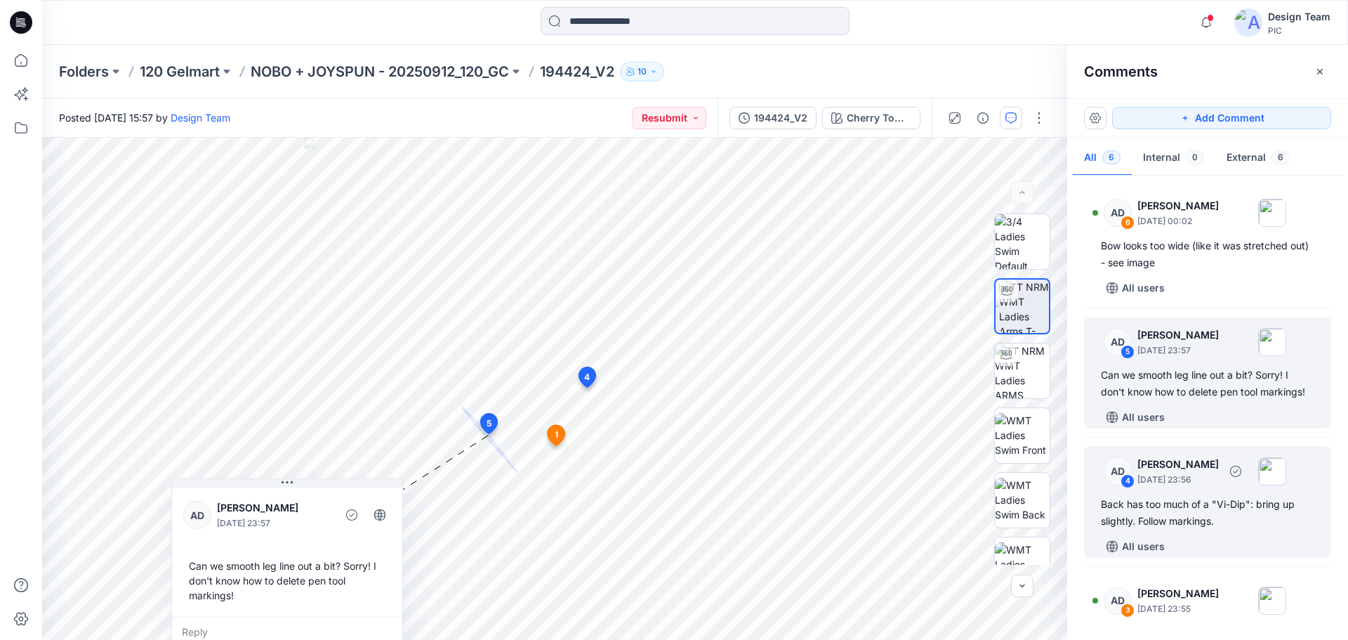
click at [1175, 489] on div "AD 4 Alex Degner September 25, 2025 23:56 Back has too much of a "Vi-Dip": brin…" at bounding box center [1207, 502] width 247 height 112
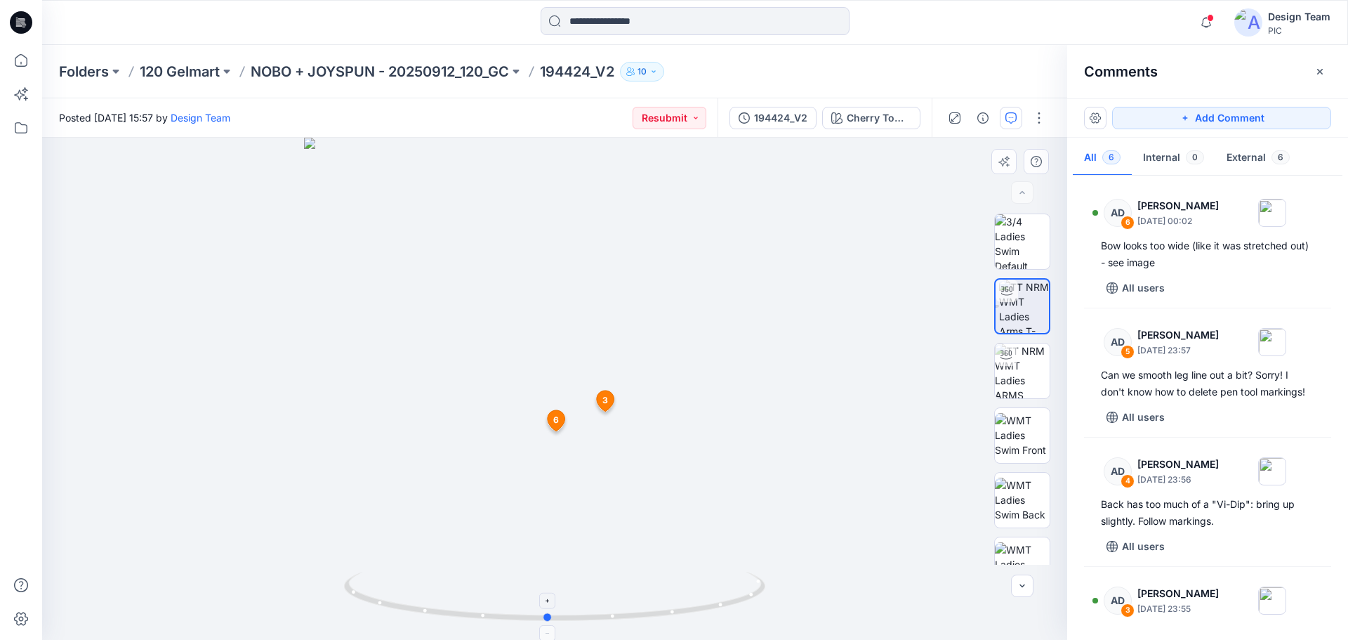
drag, startPoint x: 755, startPoint y: 594, endPoint x: 748, endPoint y: 593, distance: 7.1
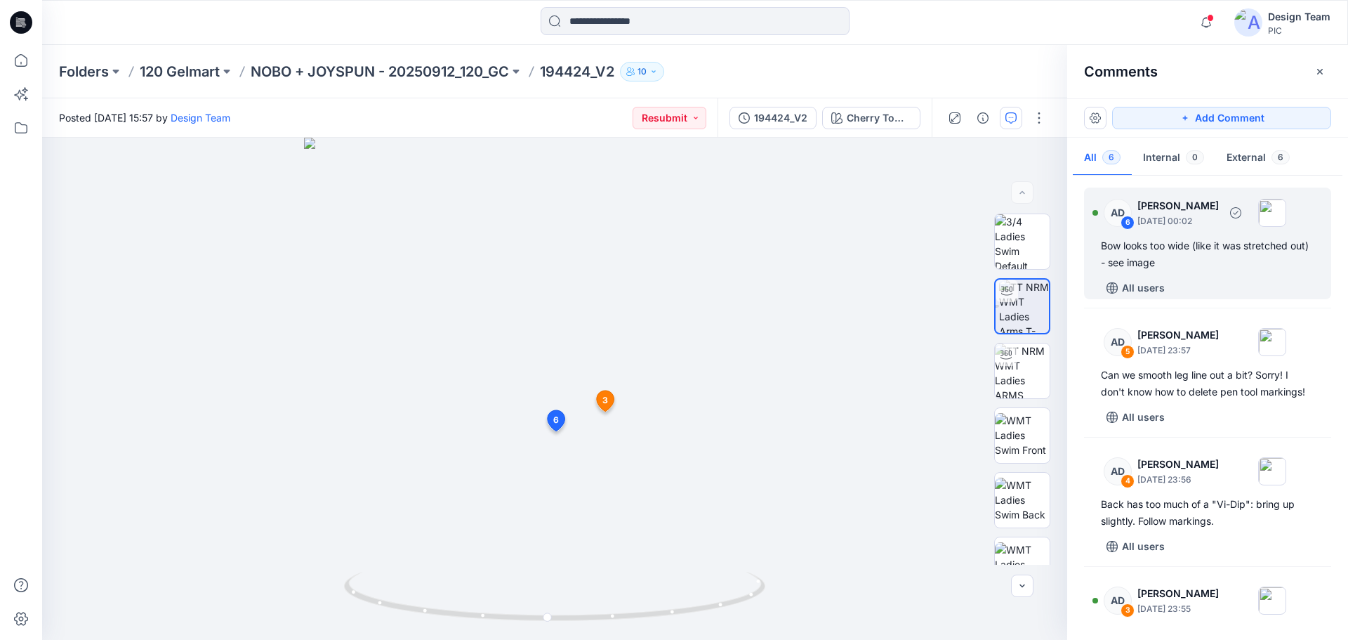
click at [1180, 255] on div "Bow looks too wide (like it was stretched out) - see image" at bounding box center [1207, 254] width 213 height 34
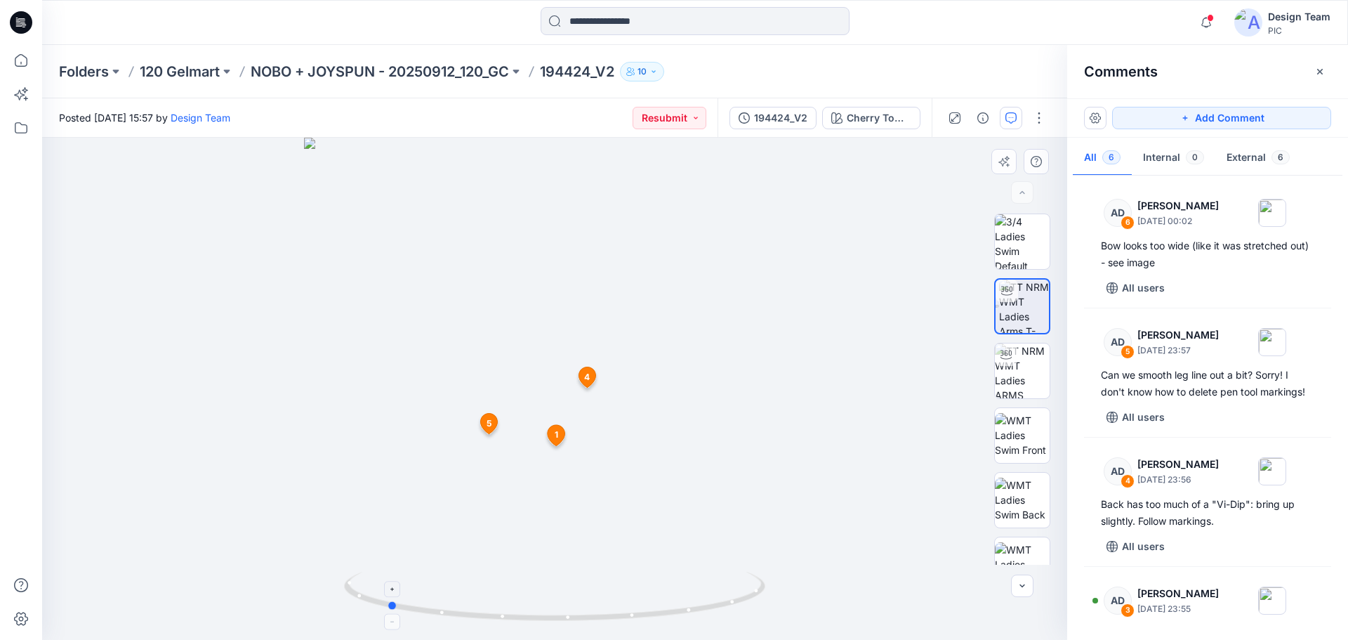
drag, startPoint x: 718, startPoint y: 607, endPoint x: 550, endPoint y: 598, distance: 168.0
click at [550, 598] on icon at bounding box center [556, 598] width 425 height 53
drag, startPoint x: 619, startPoint y: 617, endPoint x: 783, endPoint y: 600, distance: 164.5
click at [783, 600] on div at bounding box center [554, 389] width 1025 height 502
drag, startPoint x: 741, startPoint y: 600, endPoint x: 803, endPoint y: 579, distance: 65.1
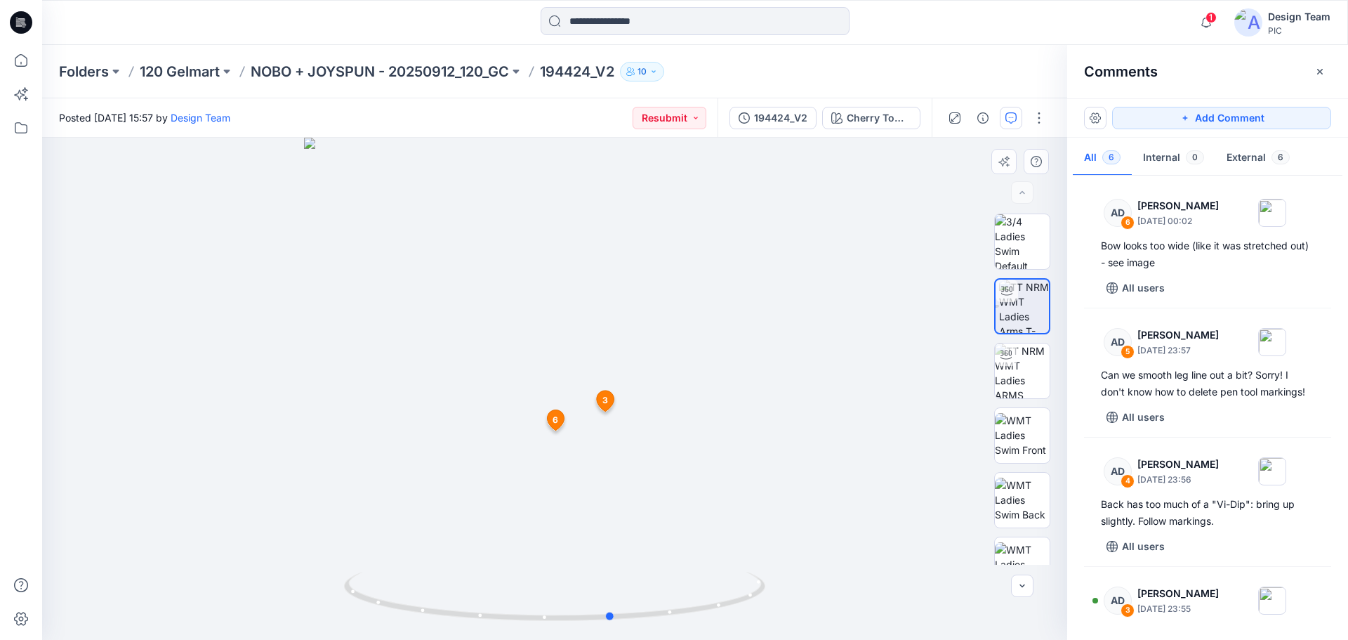
click at [803, 579] on div at bounding box center [554, 389] width 1025 height 502
drag, startPoint x: 708, startPoint y: 614, endPoint x: 416, endPoint y: 594, distance: 292.1
click at [470, 607] on icon at bounding box center [556, 598] width 425 height 53
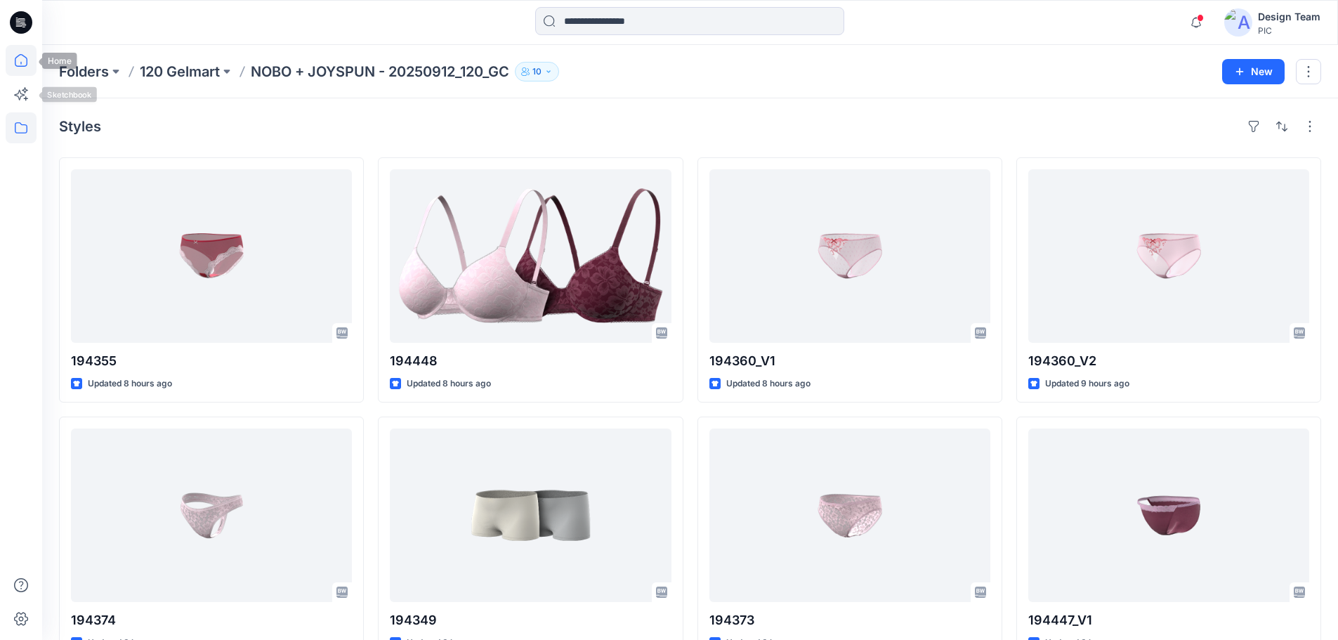
drag, startPoint x: 0, startPoint y: 0, endPoint x: 23, endPoint y: 57, distance: 61.4
click at [23, 57] on icon at bounding box center [21, 60] width 31 height 31
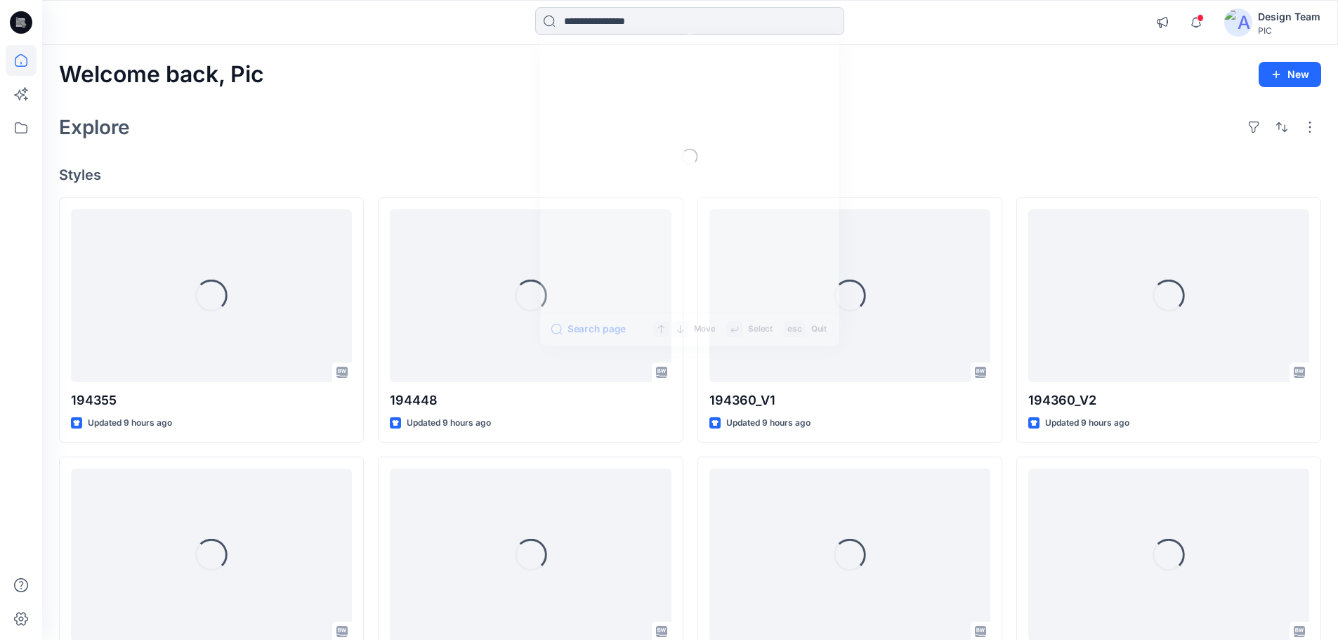
click at [577, 29] on input at bounding box center [689, 21] width 309 height 28
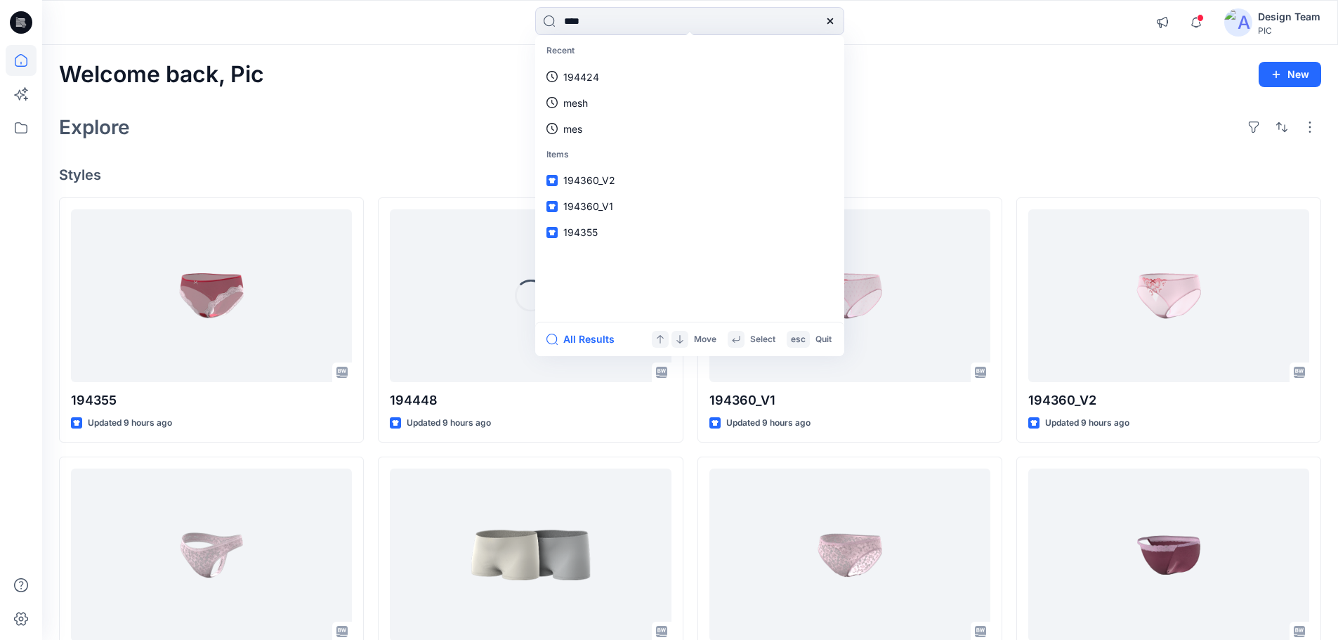
type input "*****"
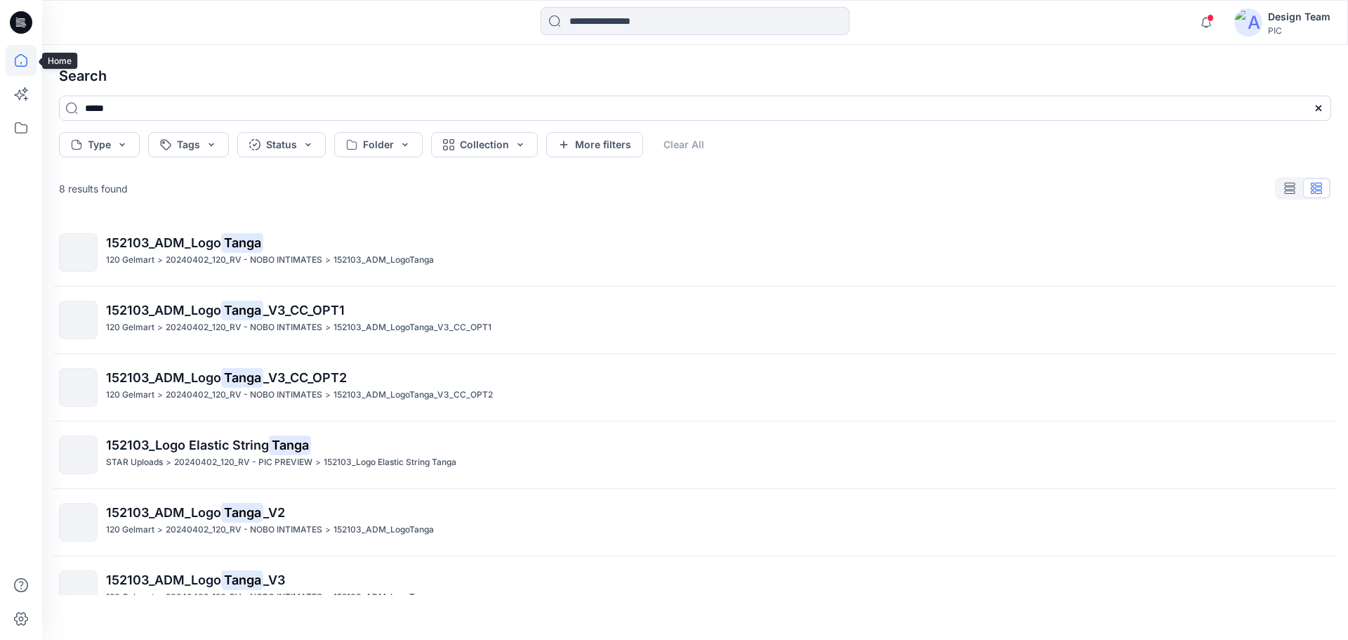
click at [19, 60] on icon at bounding box center [21, 60] width 31 height 31
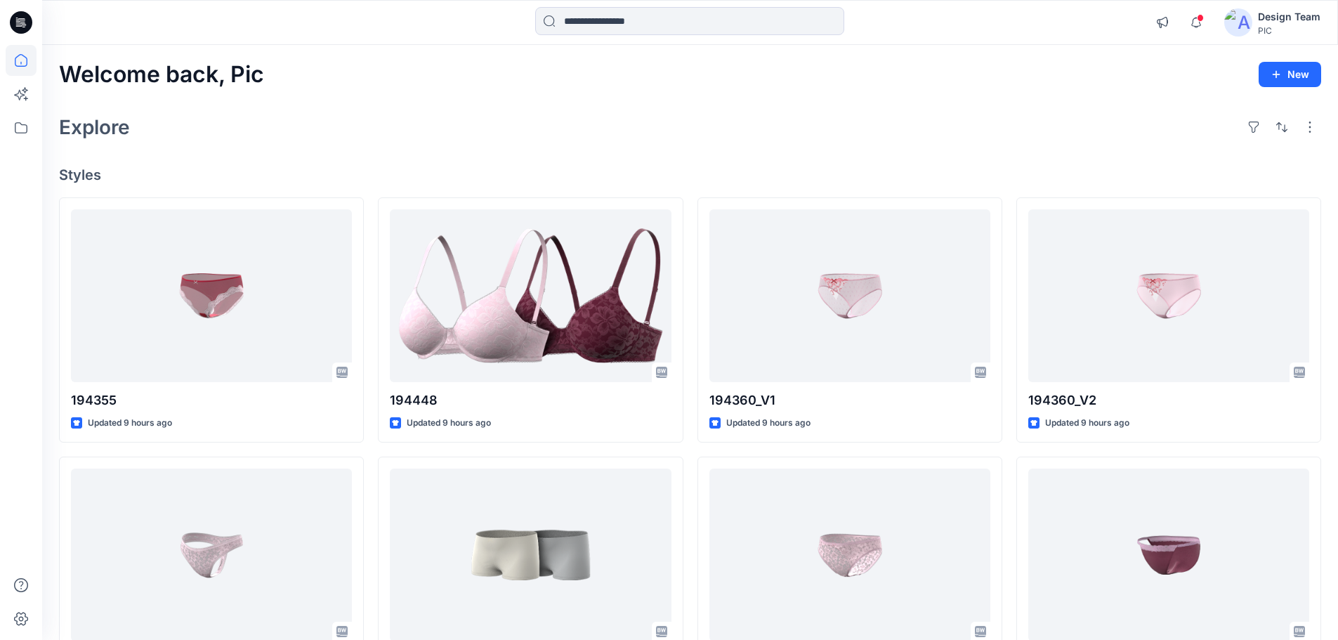
click at [20, 58] on icon at bounding box center [21, 60] width 31 height 31
click at [31, 124] on icon at bounding box center [21, 127] width 31 height 31
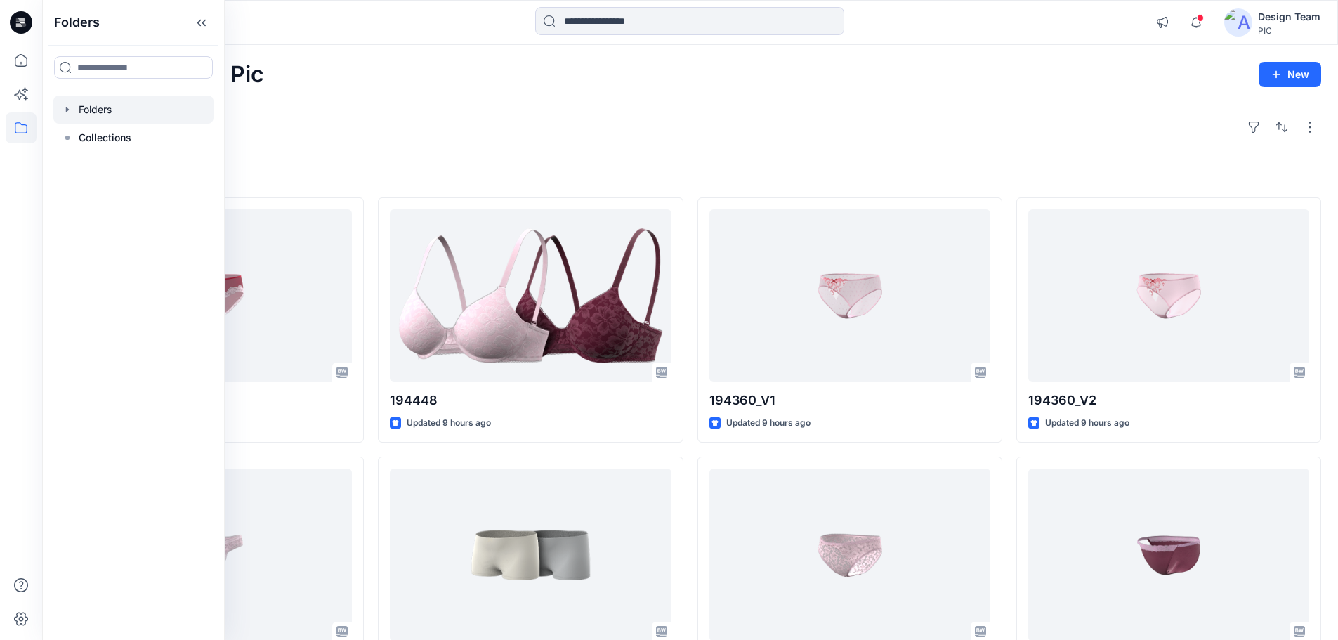
click at [87, 105] on div at bounding box center [133, 109] width 160 height 28
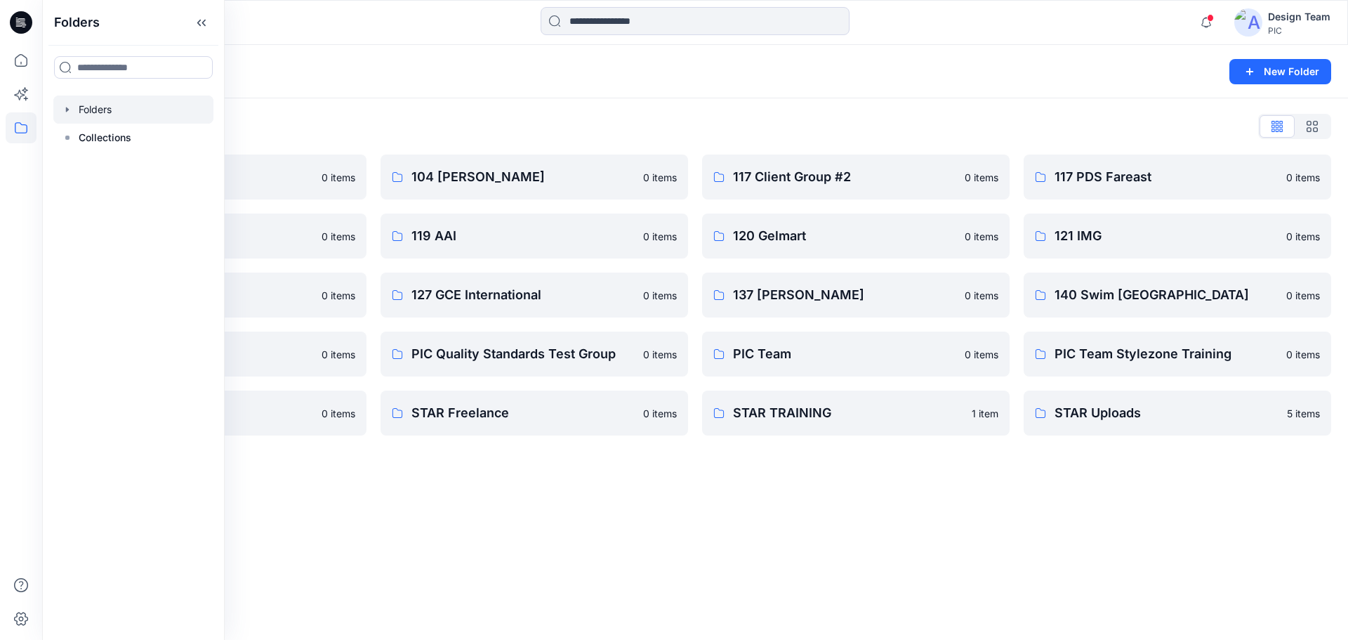
click at [66, 108] on icon "button" at bounding box center [67, 109] width 3 height 5
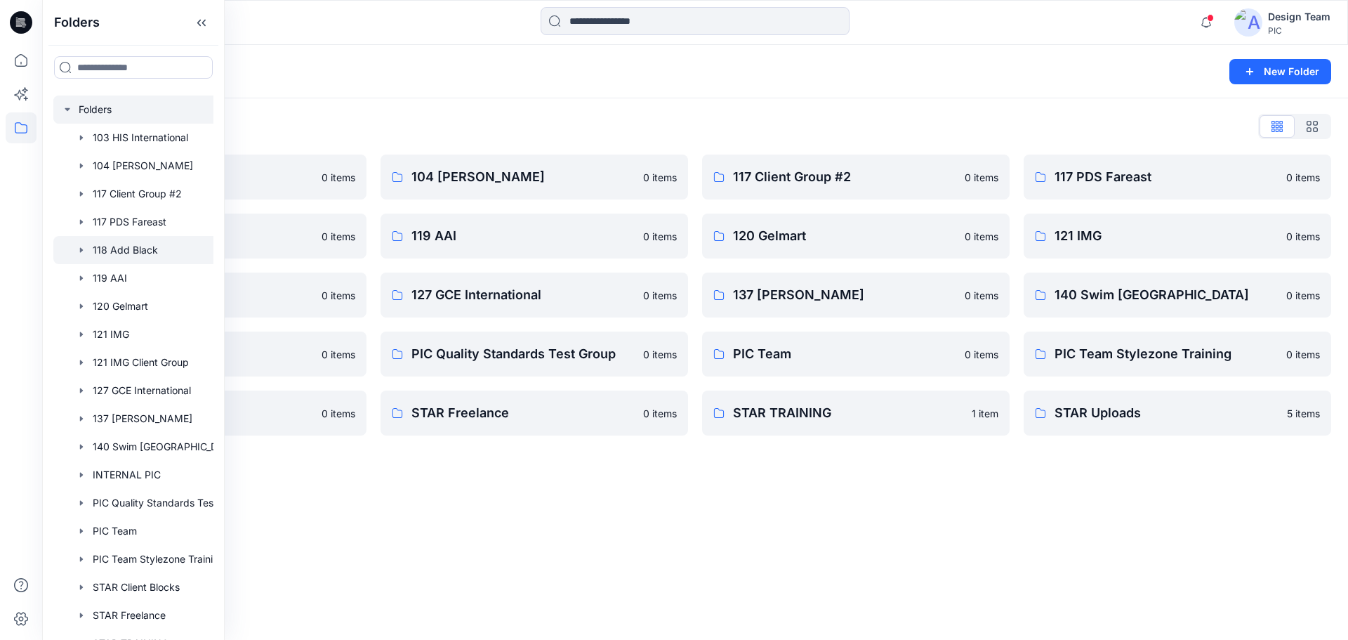
click at [159, 249] on div at bounding box center [151, 250] width 197 height 28
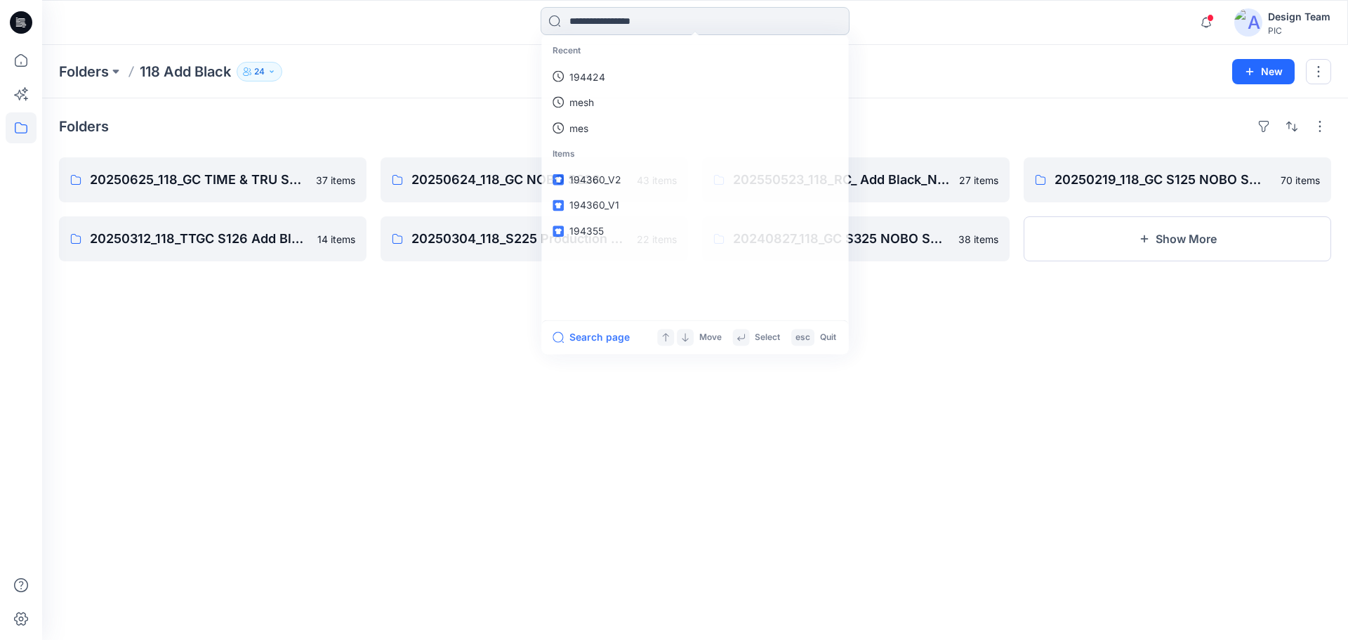
click at [659, 23] on input at bounding box center [695, 21] width 309 height 28
click at [594, 84] on link "TANGA" at bounding box center [694, 77] width 303 height 26
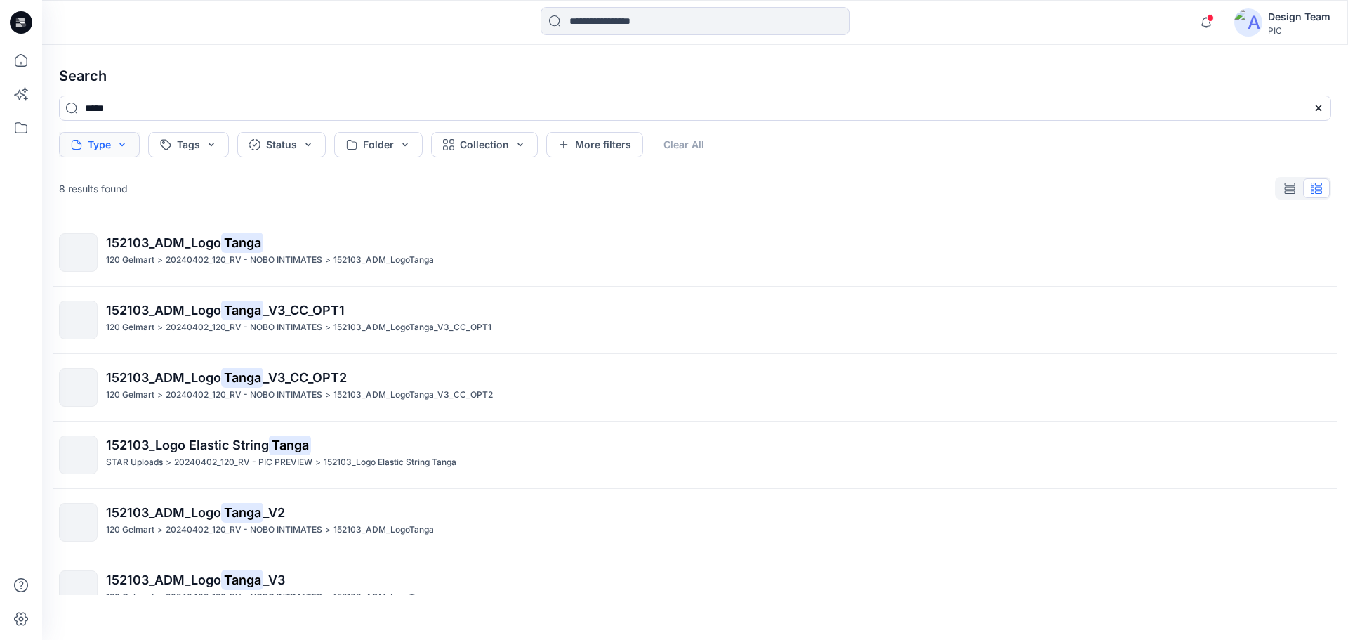
click at [117, 146] on button "Type" at bounding box center [99, 144] width 81 height 25
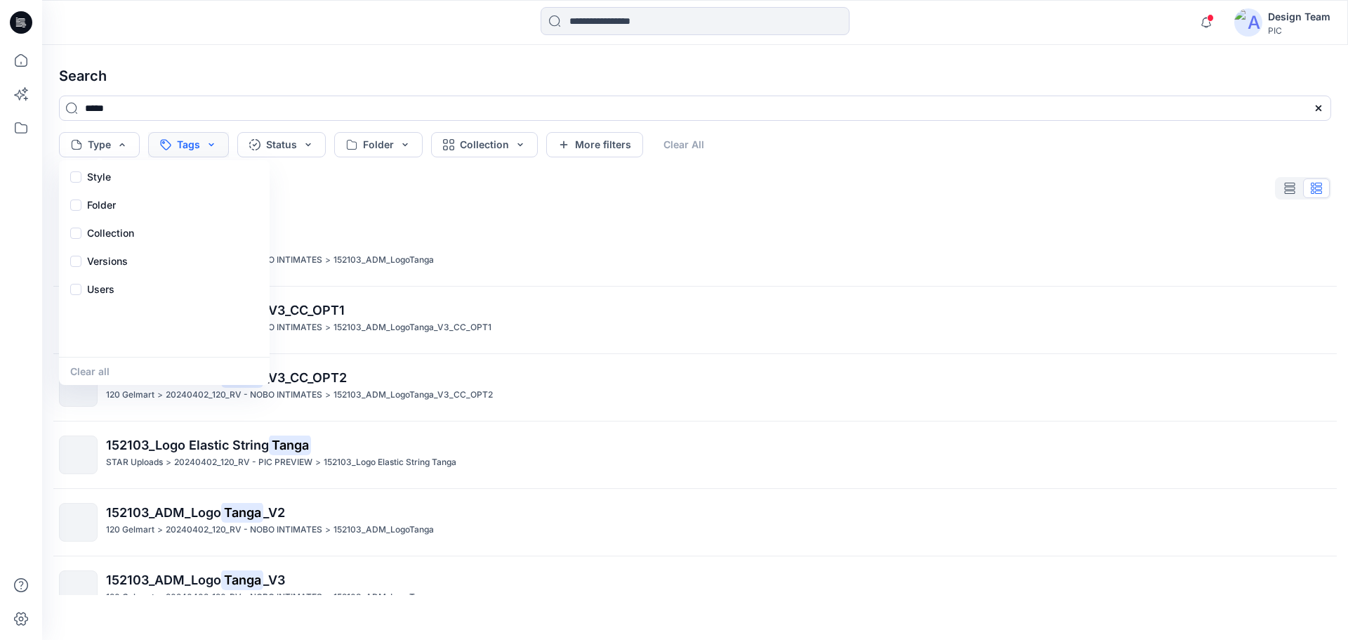
click at [197, 143] on button "Tags" at bounding box center [188, 144] width 81 height 25
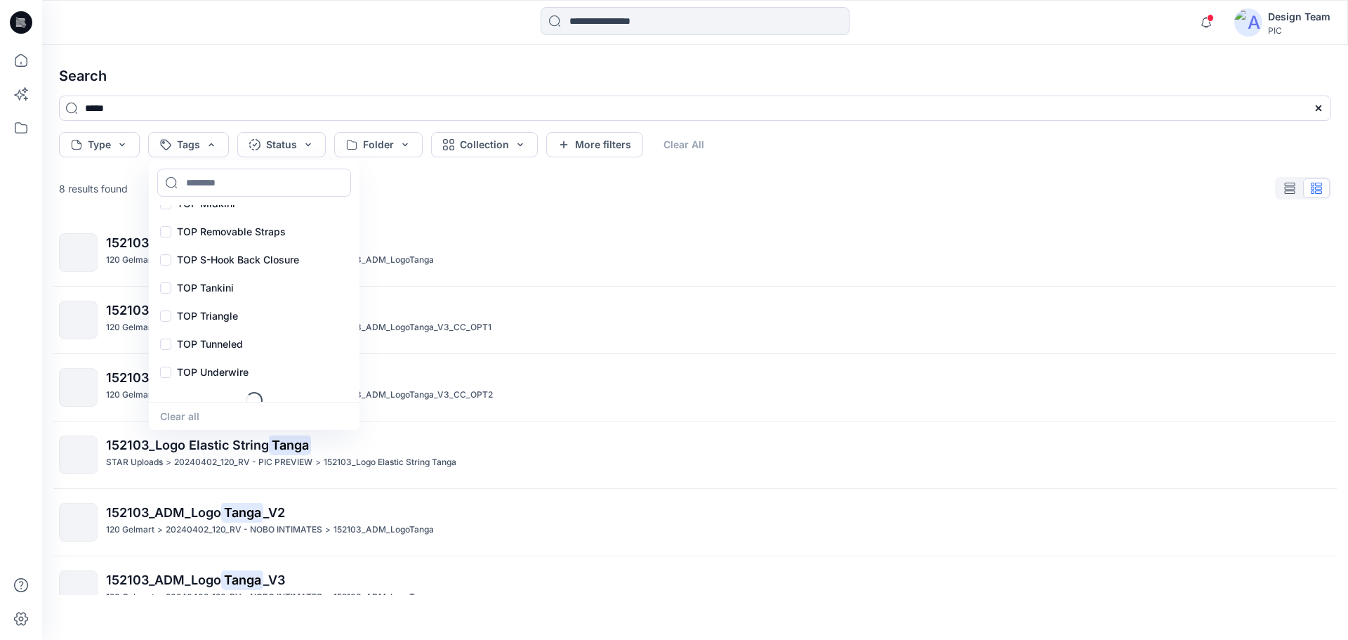
scroll to position [845, 0]
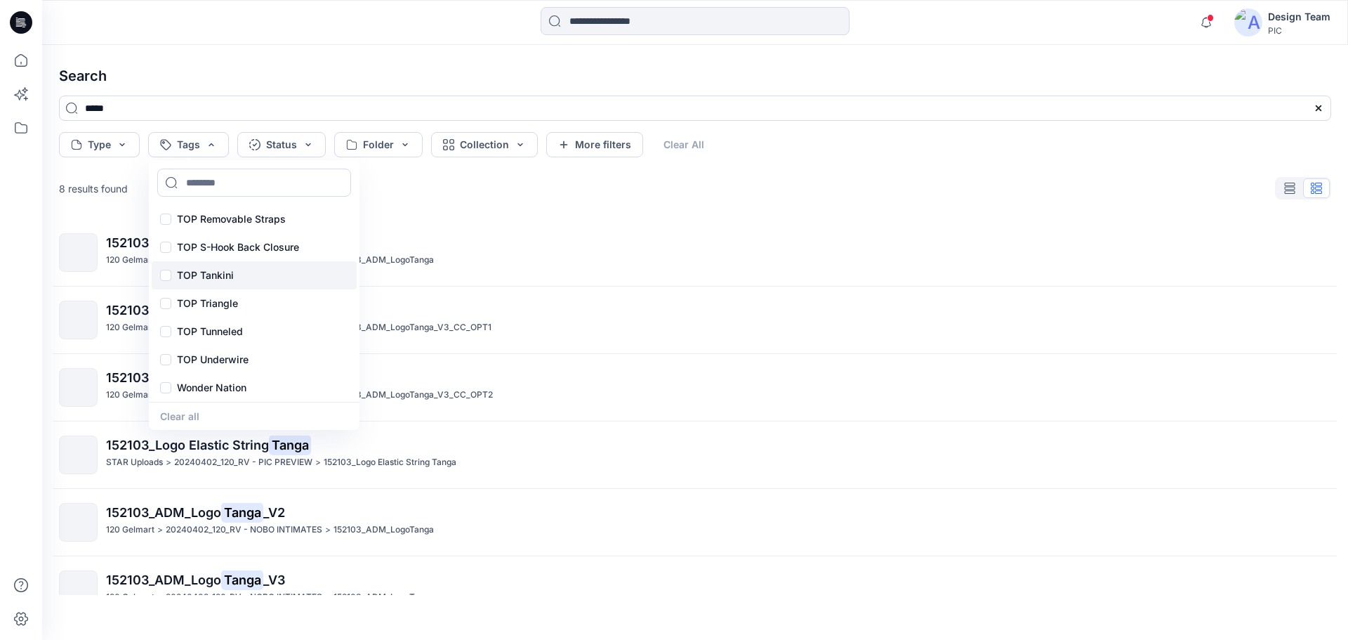
click at [225, 277] on p "TOP Tankini" at bounding box center [205, 275] width 57 height 17
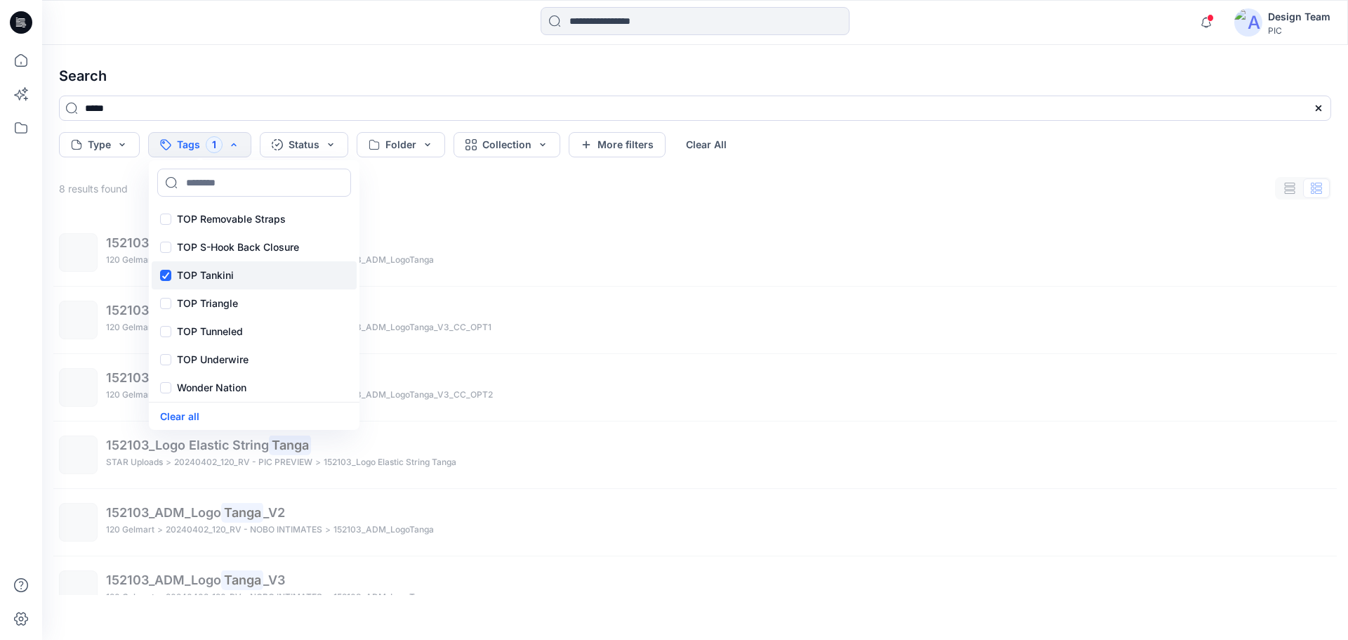
click at [225, 277] on p "TOP Tankini" at bounding box center [205, 275] width 57 height 17
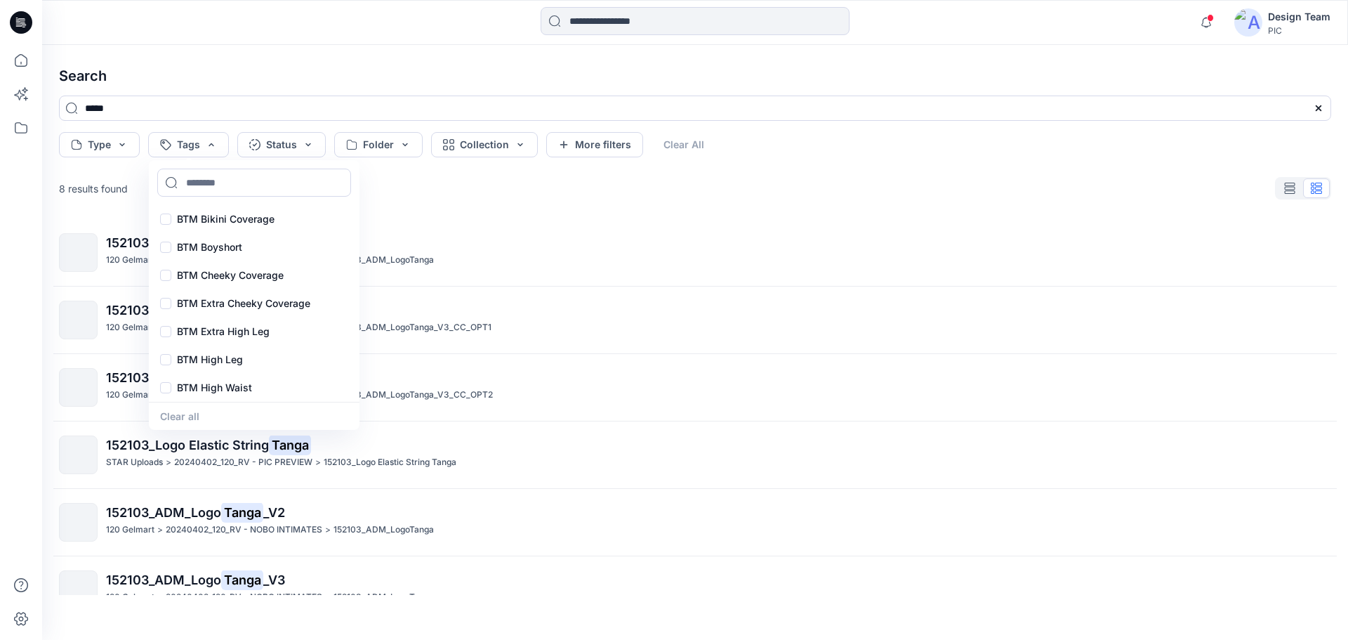
scroll to position [0, 0]
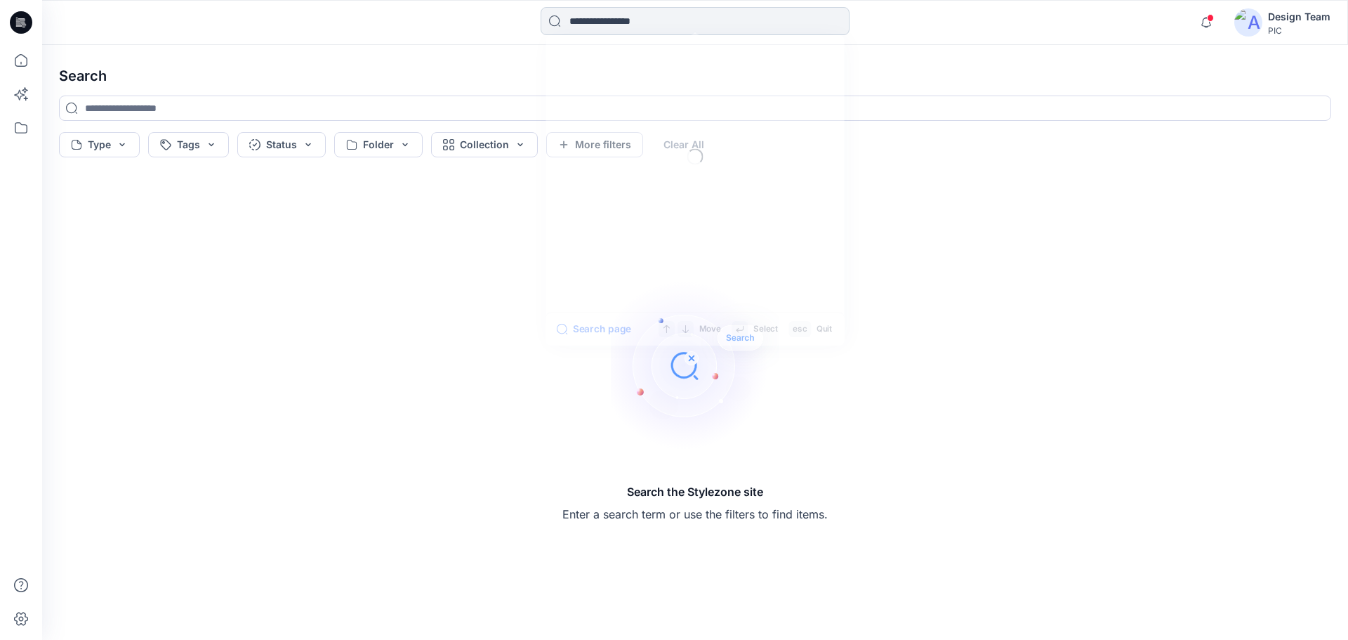
click at [583, 17] on input at bounding box center [695, 21] width 309 height 28
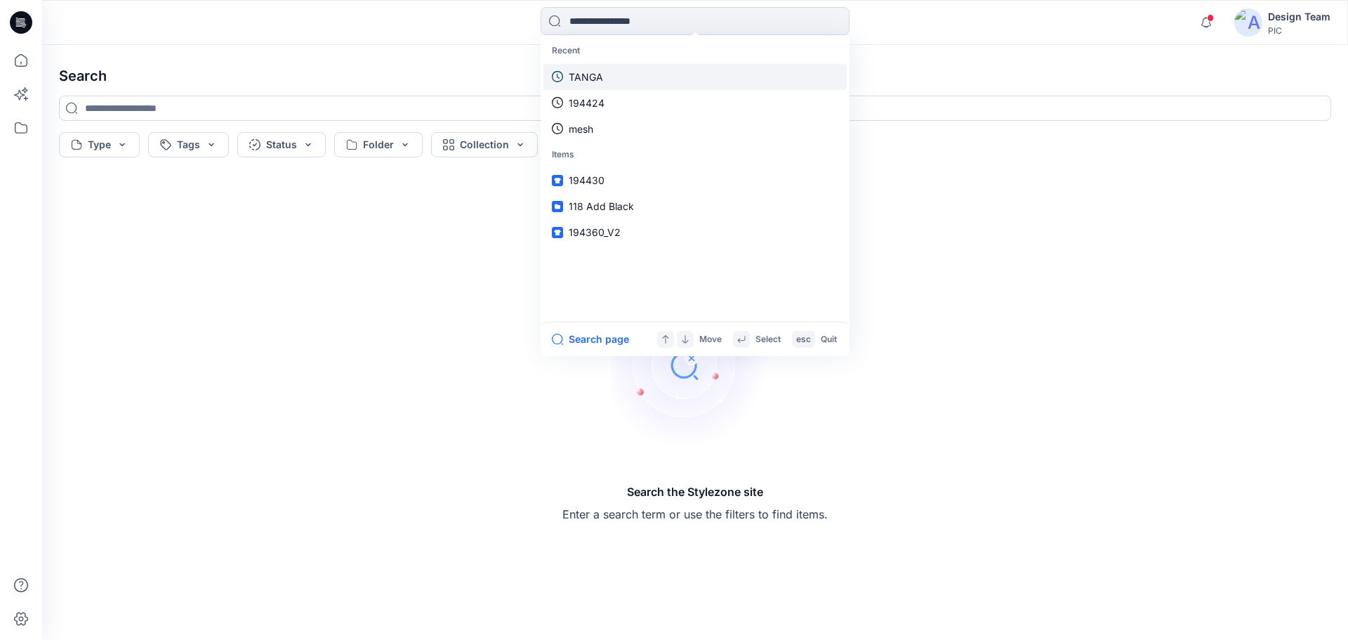
click at [582, 78] on p "TANGA" at bounding box center [586, 77] width 34 height 15
type input "*****"
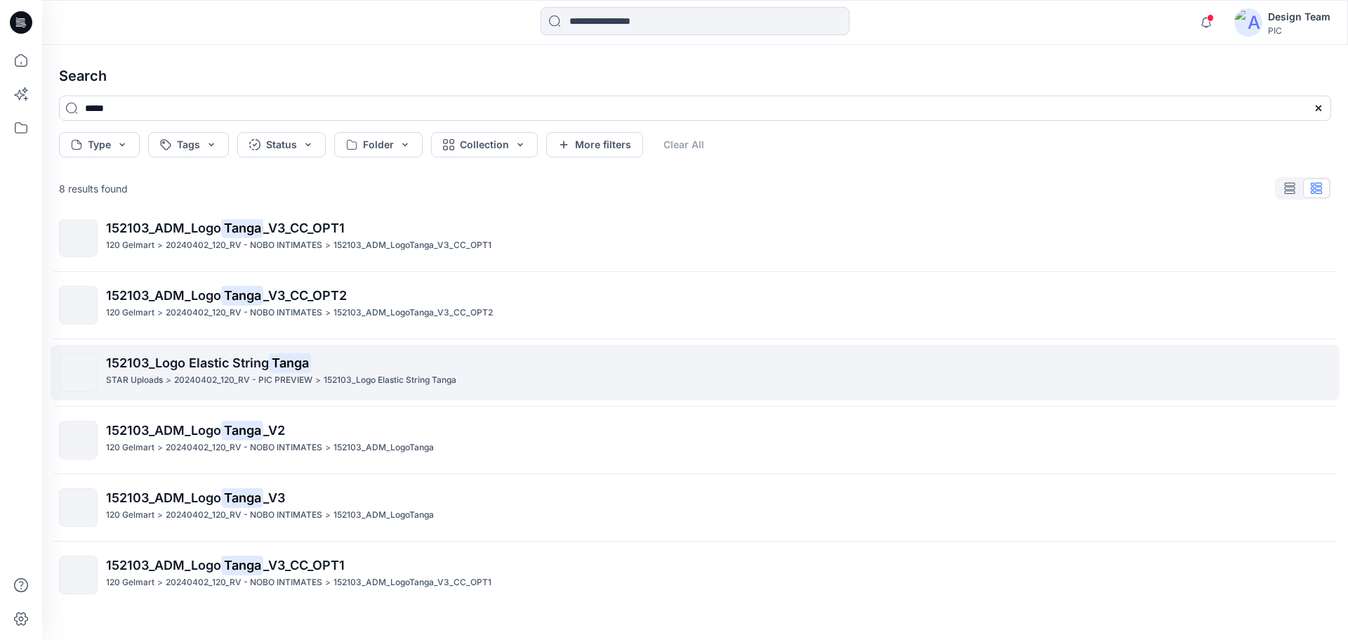
scroll to position [164, 0]
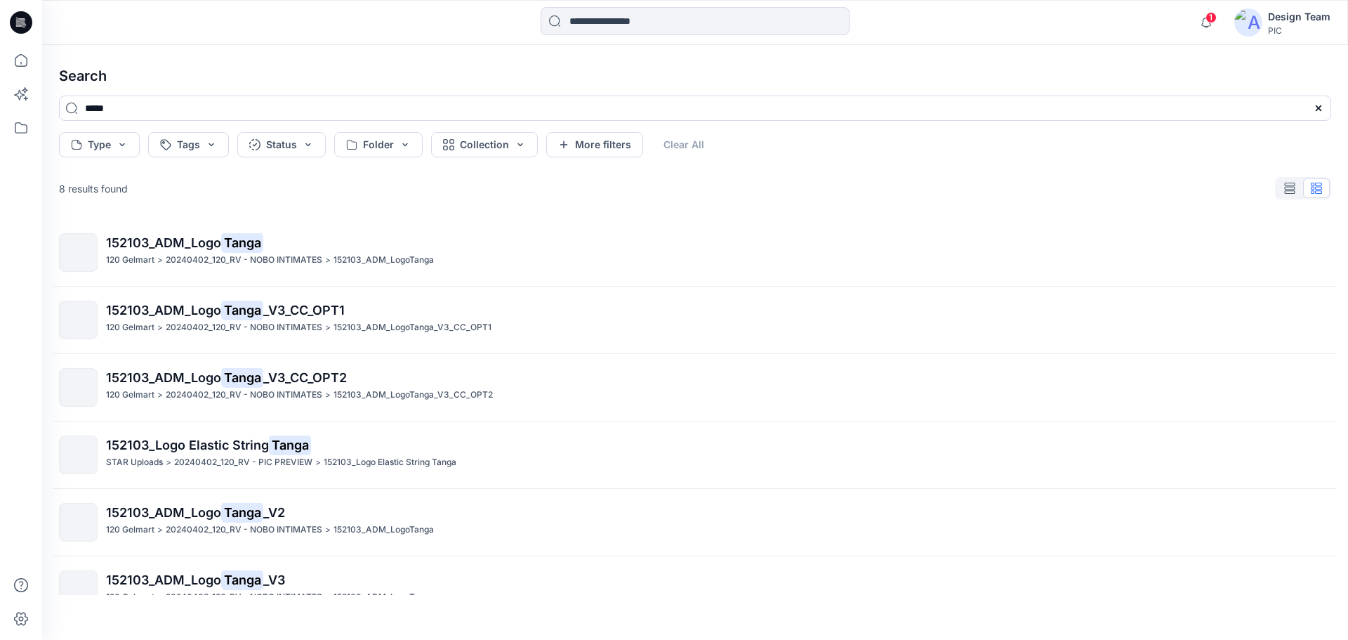
scroll to position [164, 0]
